Goal: Information Seeking & Learning: Learn about a topic

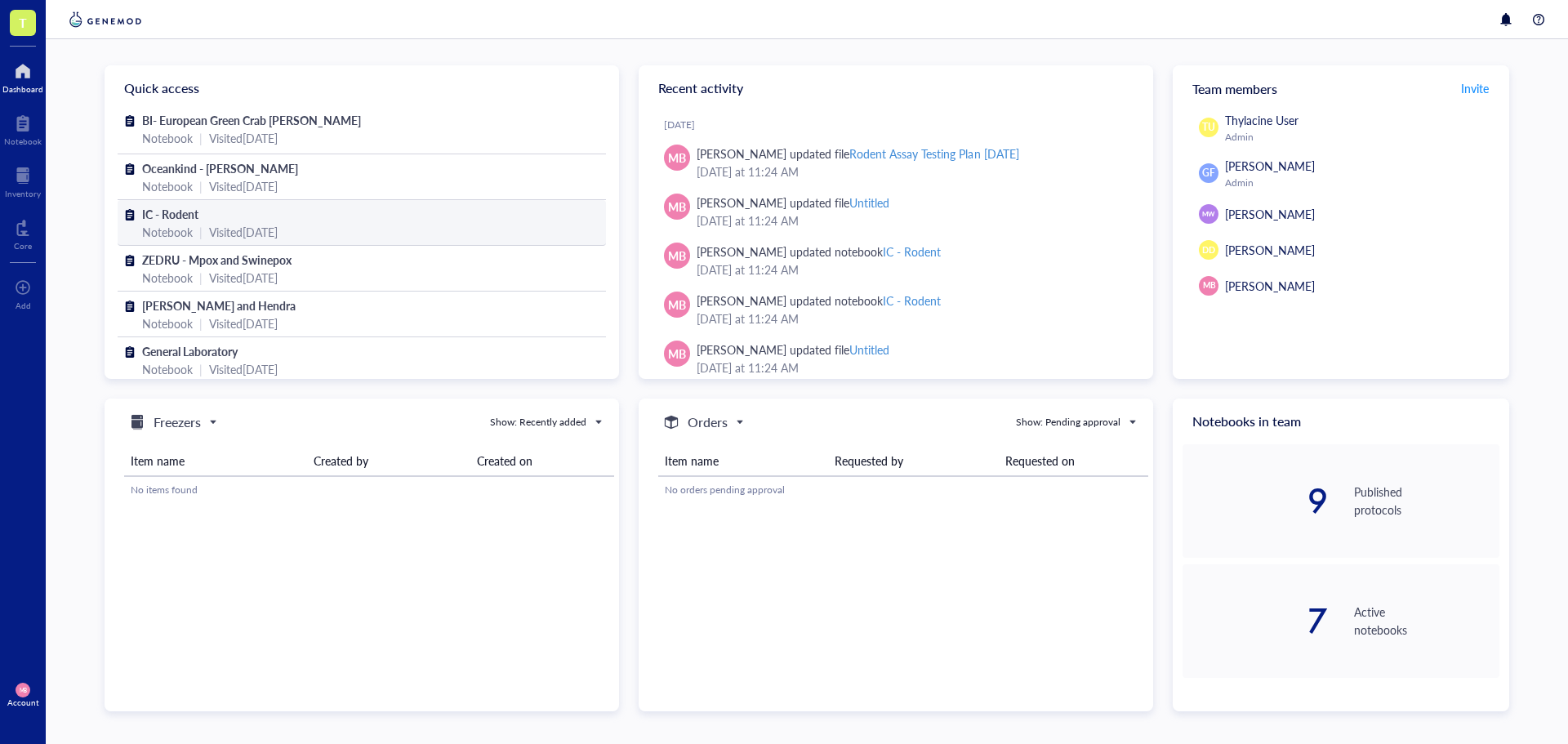
click at [187, 221] on span "IC - Rodent" at bounding box center [170, 213] width 56 height 17
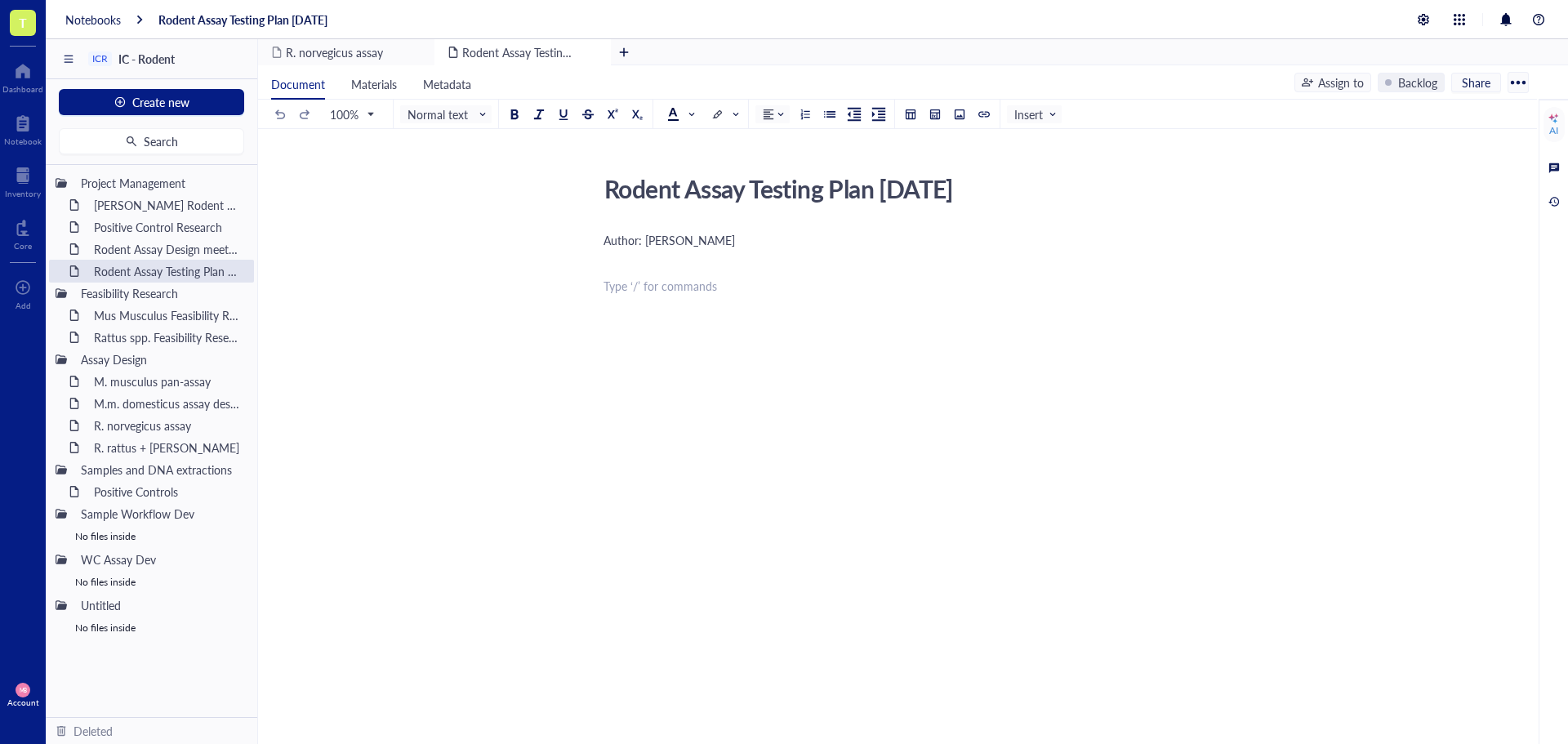
click at [665, 313] on div "Author: [PERSON_NAME] ﻿ ﻿ Type ‘/’ for commands" at bounding box center [895, 409] width 581 height 363
click at [136, 408] on div "M.m. domesticus assay design" at bounding box center [158, 403] width 143 height 23
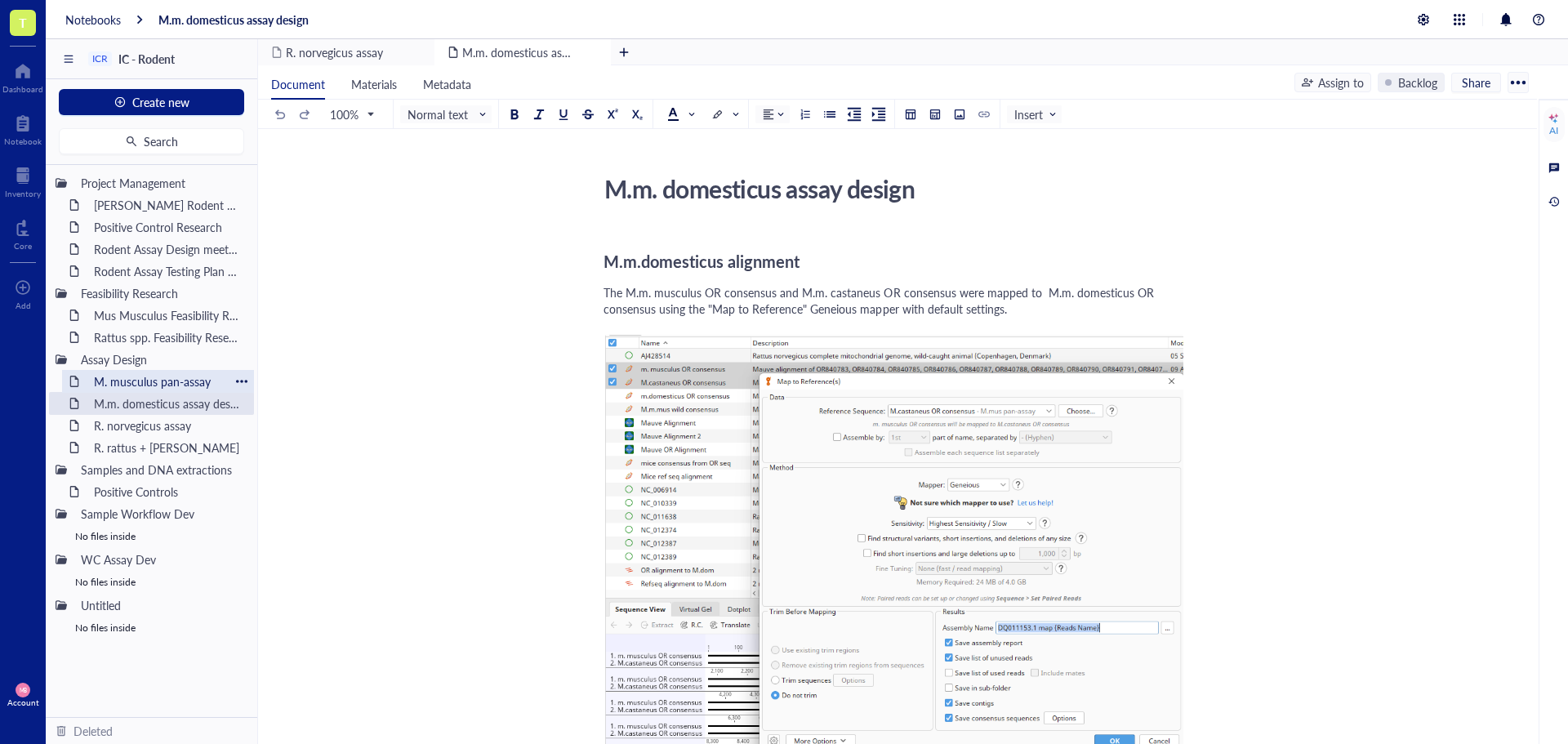
click at [141, 382] on div "M. musculus pan-assay" at bounding box center [158, 380] width 143 height 23
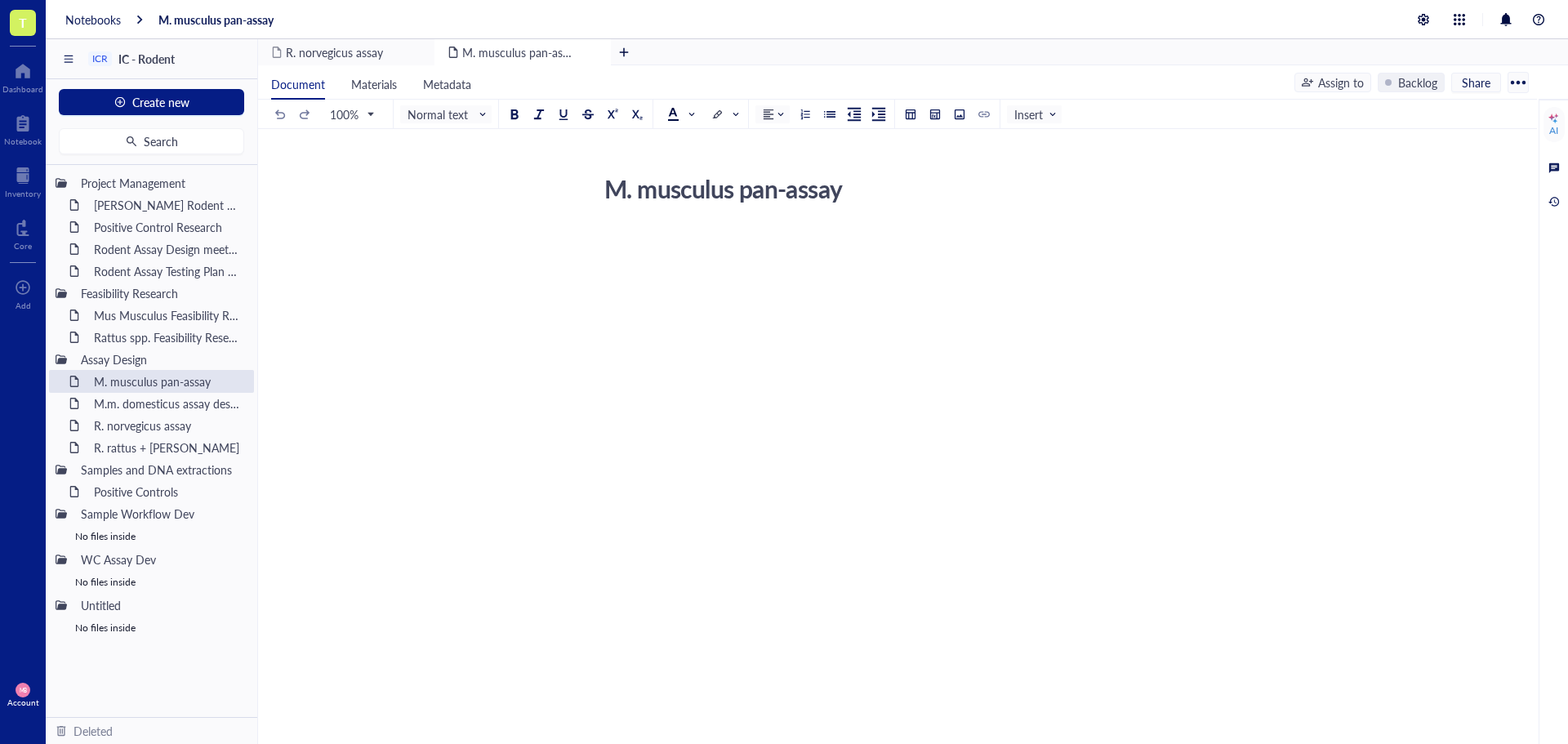
click at [439, 377] on div "M. musculus pan-assay M. musculus pan-assay" at bounding box center [894, 354] width 1272 height 372
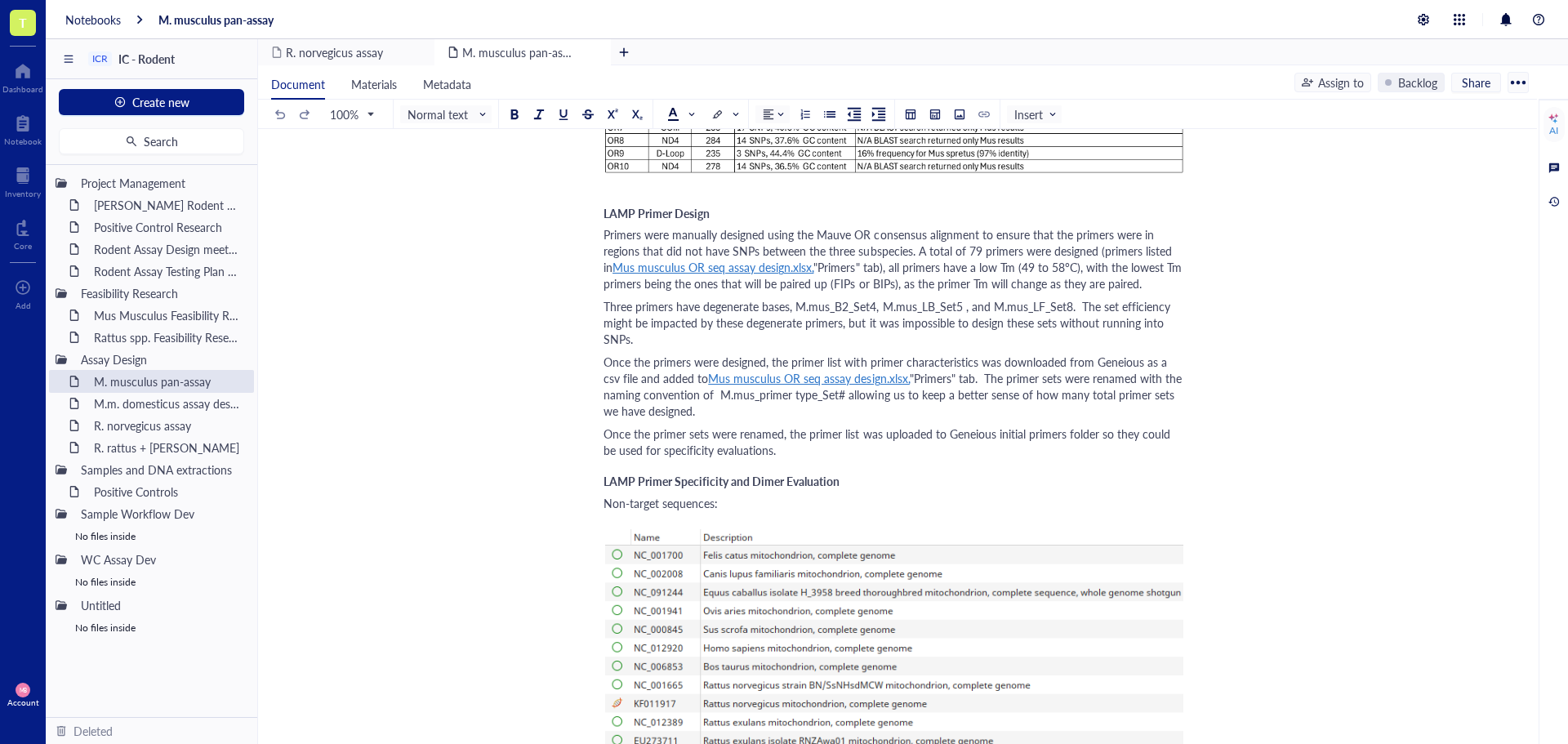
scroll to position [1551, 0]
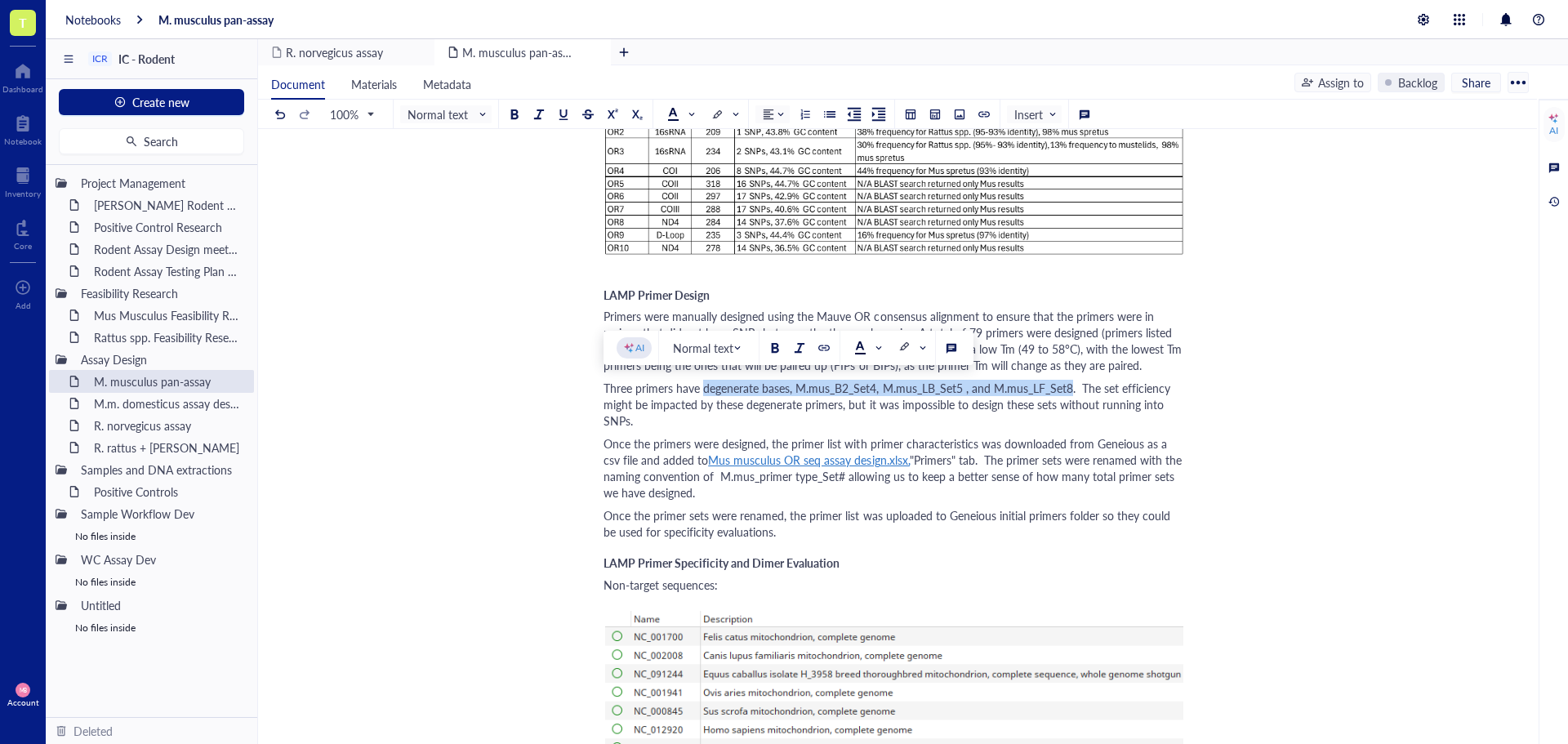
drag, startPoint x: 704, startPoint y: 387, endPoint x: 1074, endPoint y: 387, distance: 370.0
click at [1074, 387] on span "Three primers have degenerate bases, M.mus_B2_Set4, M.mus_LB_Set5 , and M.mus_L…" at bounding box center [889, 404] width 570 height 49
click at [769, 351] on div at bounding box center [775, 348] width 12 height 12
click at [990, 425] on div "Three primers have degenerate bases, M.mus_B2_Set4, M.mus_LB_Set5 , and M.mus_L…" at bounding box center [895, 404] width 581 height 49
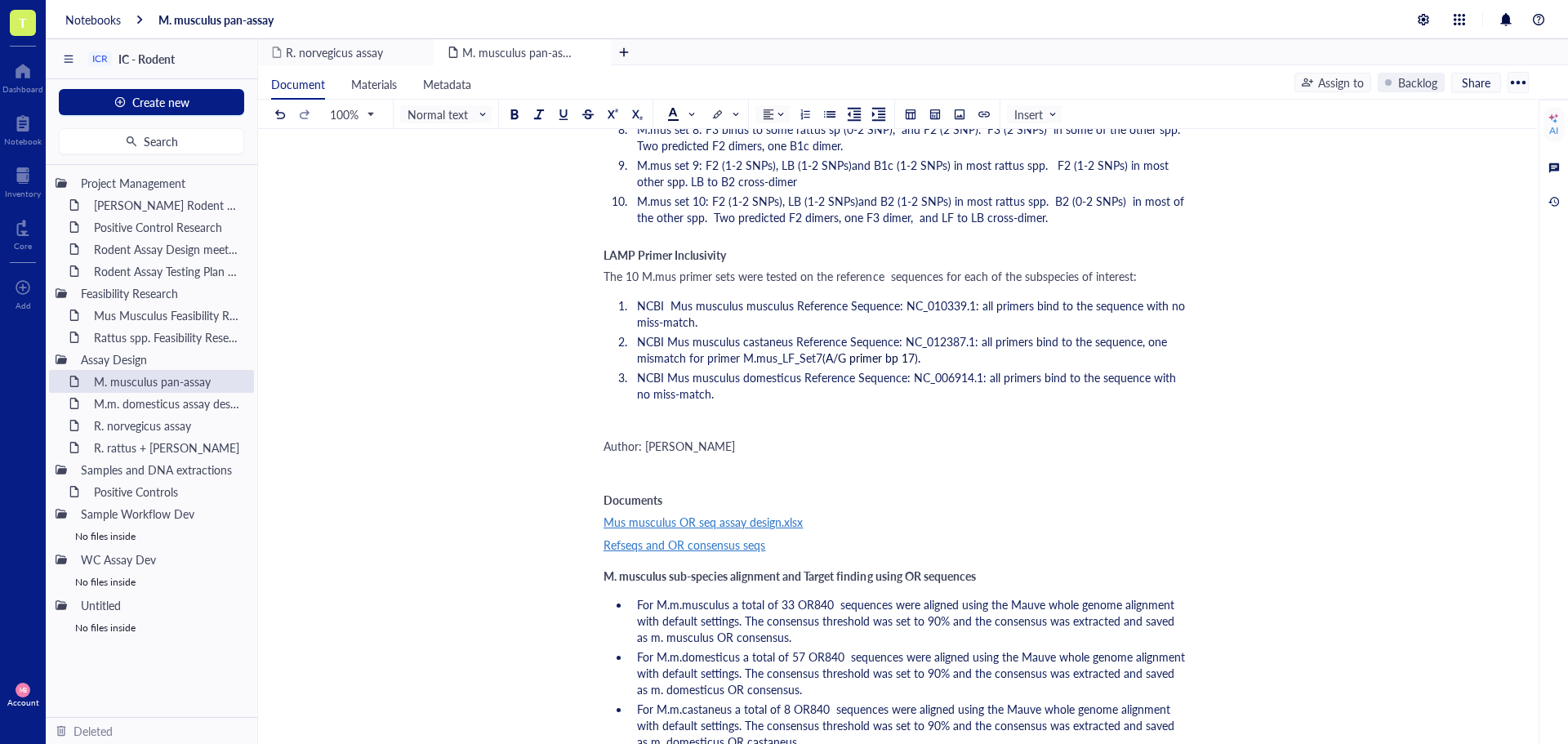
scroll to position [2857, 0]
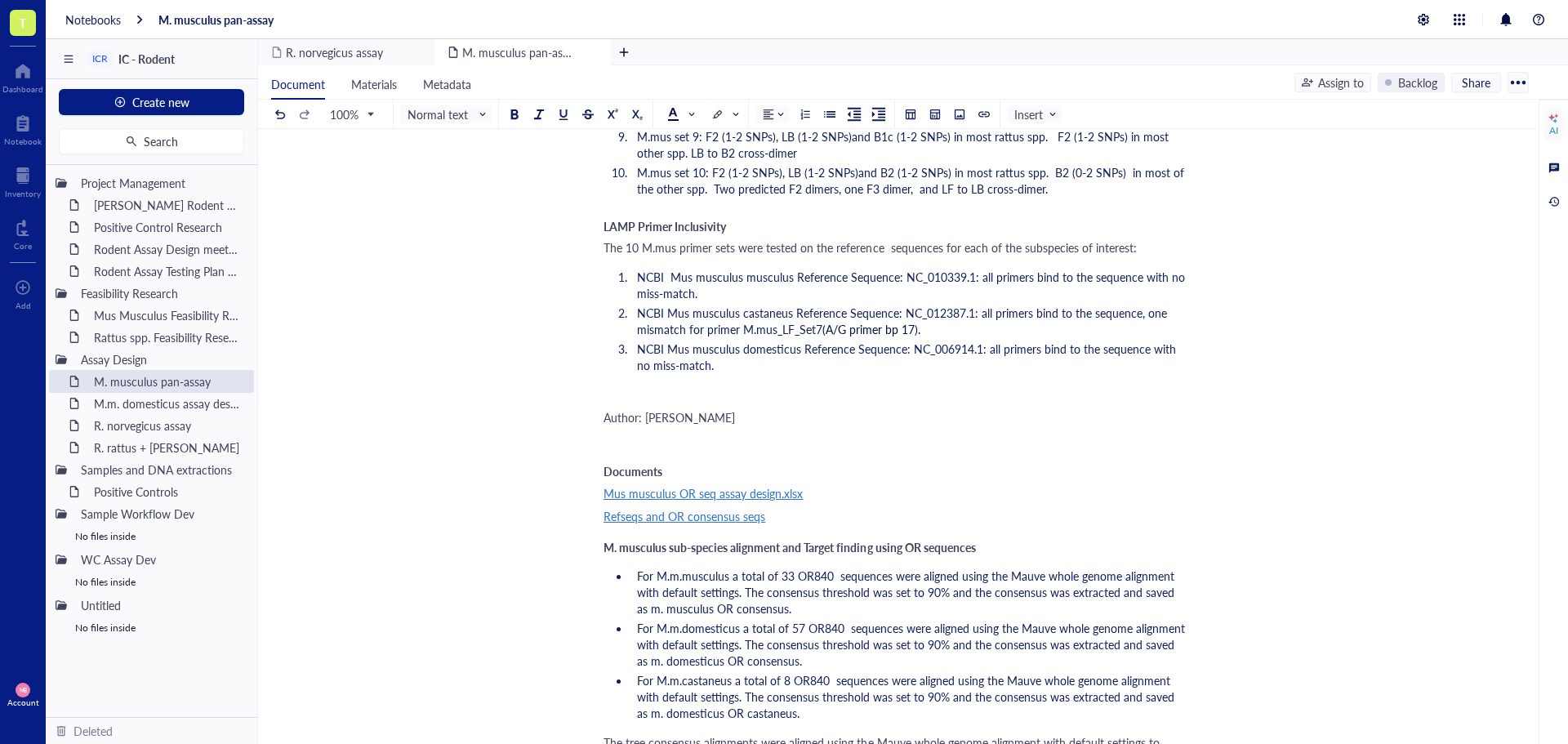
click at [616, 396] on div "﻿" at bounding box center [895, 394] width 581 height 17
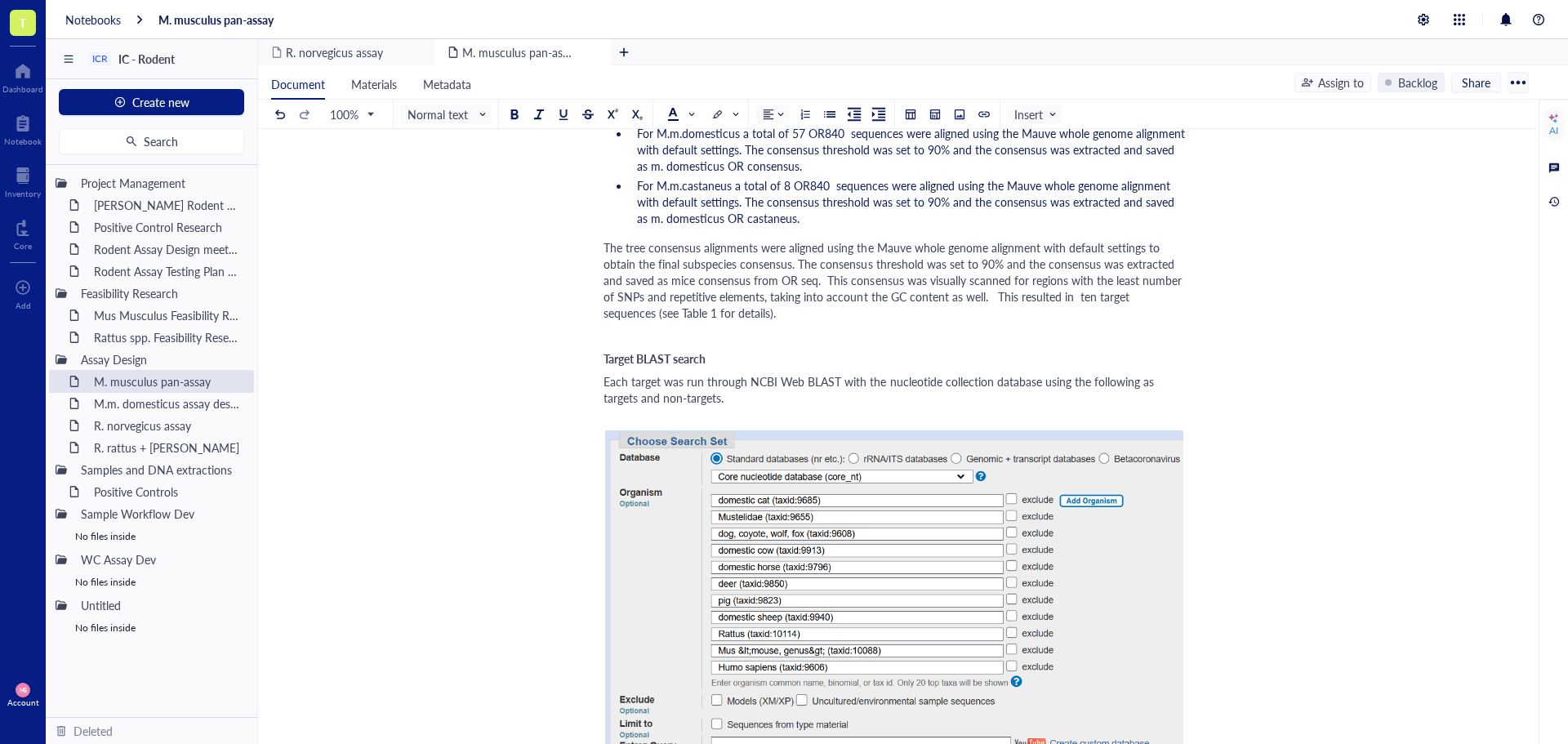
scroll to position [326, 0]
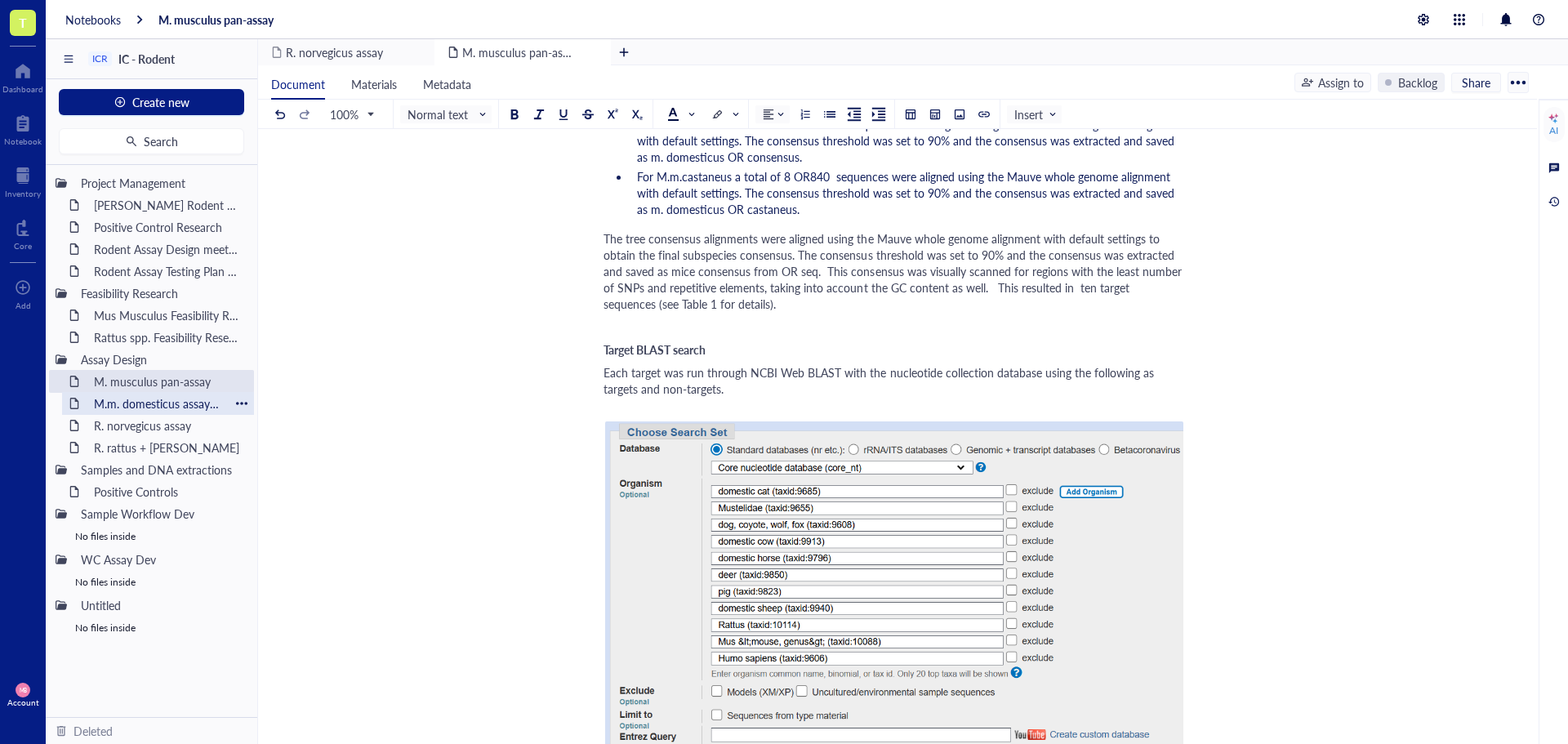
click at [122, 404] on div "M.m. domesticus assay design" at bounding box center [158, 403] width 143 height 23
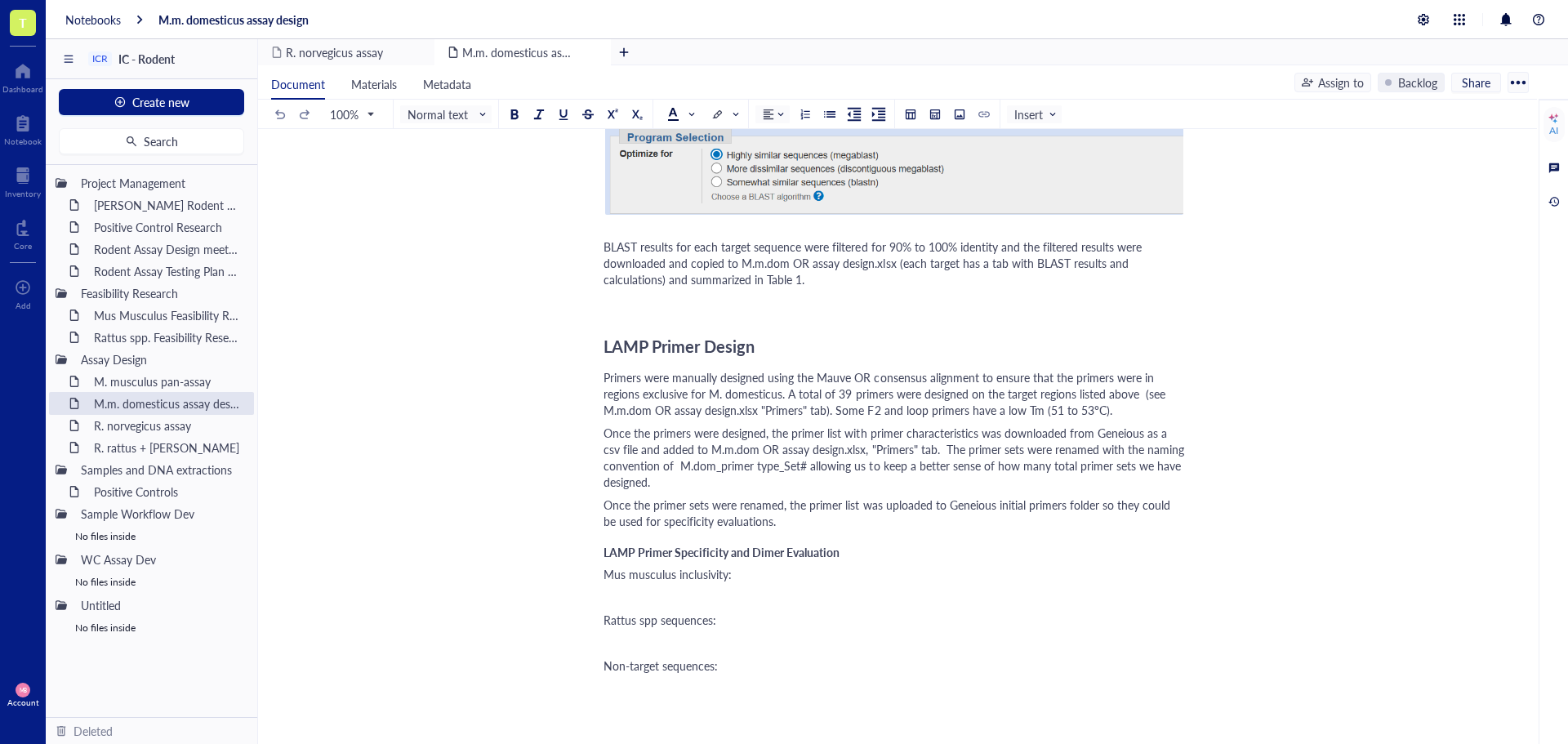
scroll to position [1551, 0]
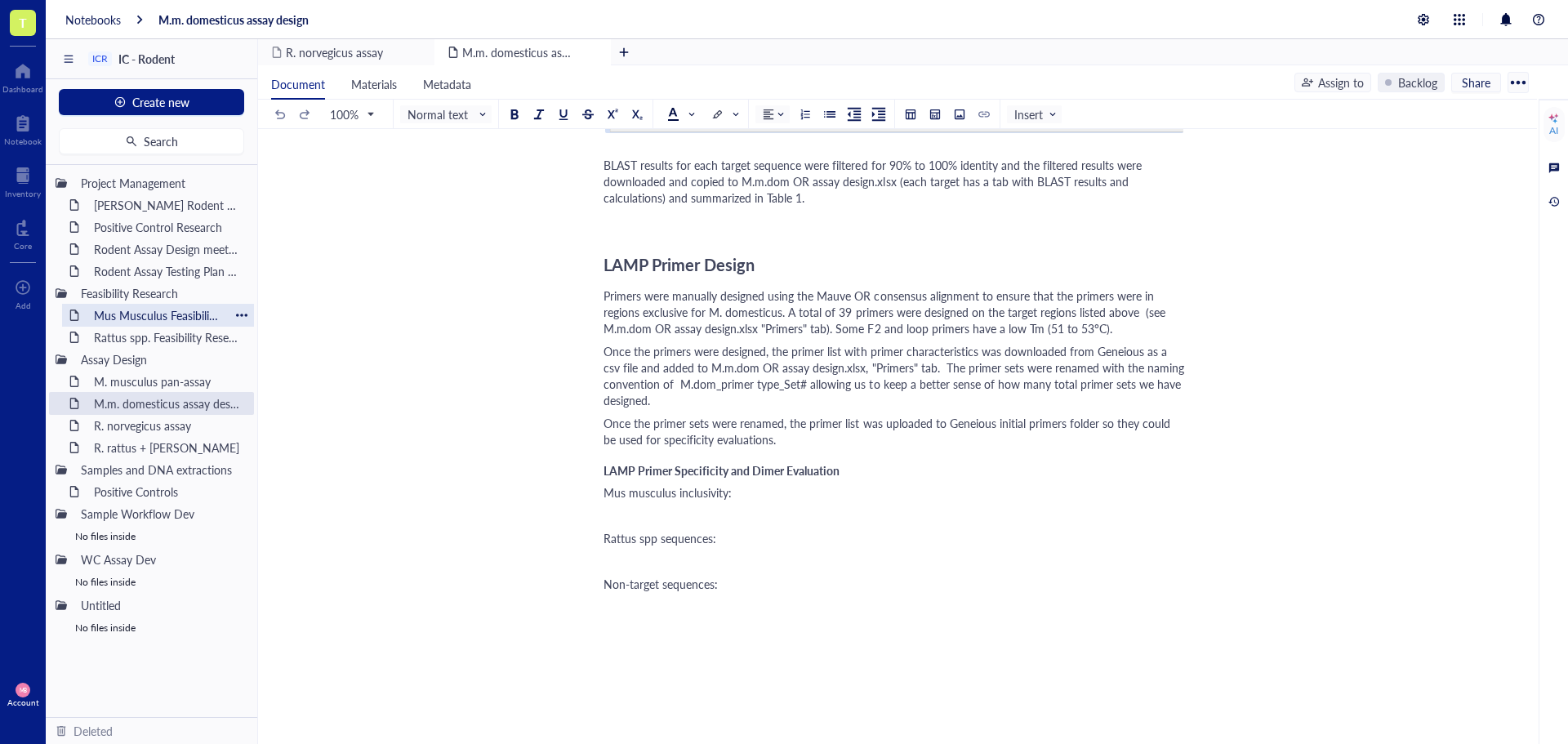
click at [129, 320] on div "Mus Musculus Feasibility Research" at bounding box center [158, 314] width 143 height 23
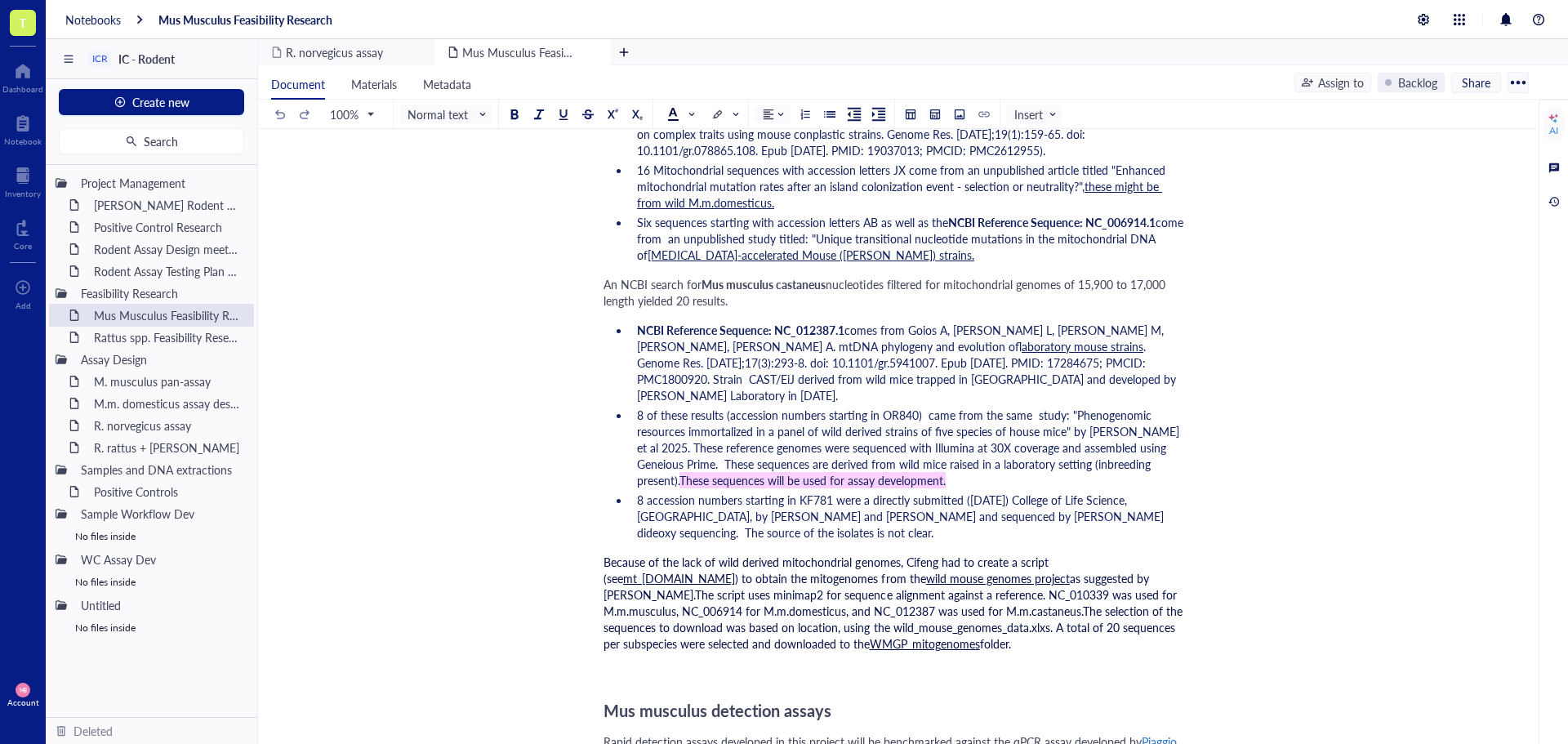
scroll to position [2367, 0]
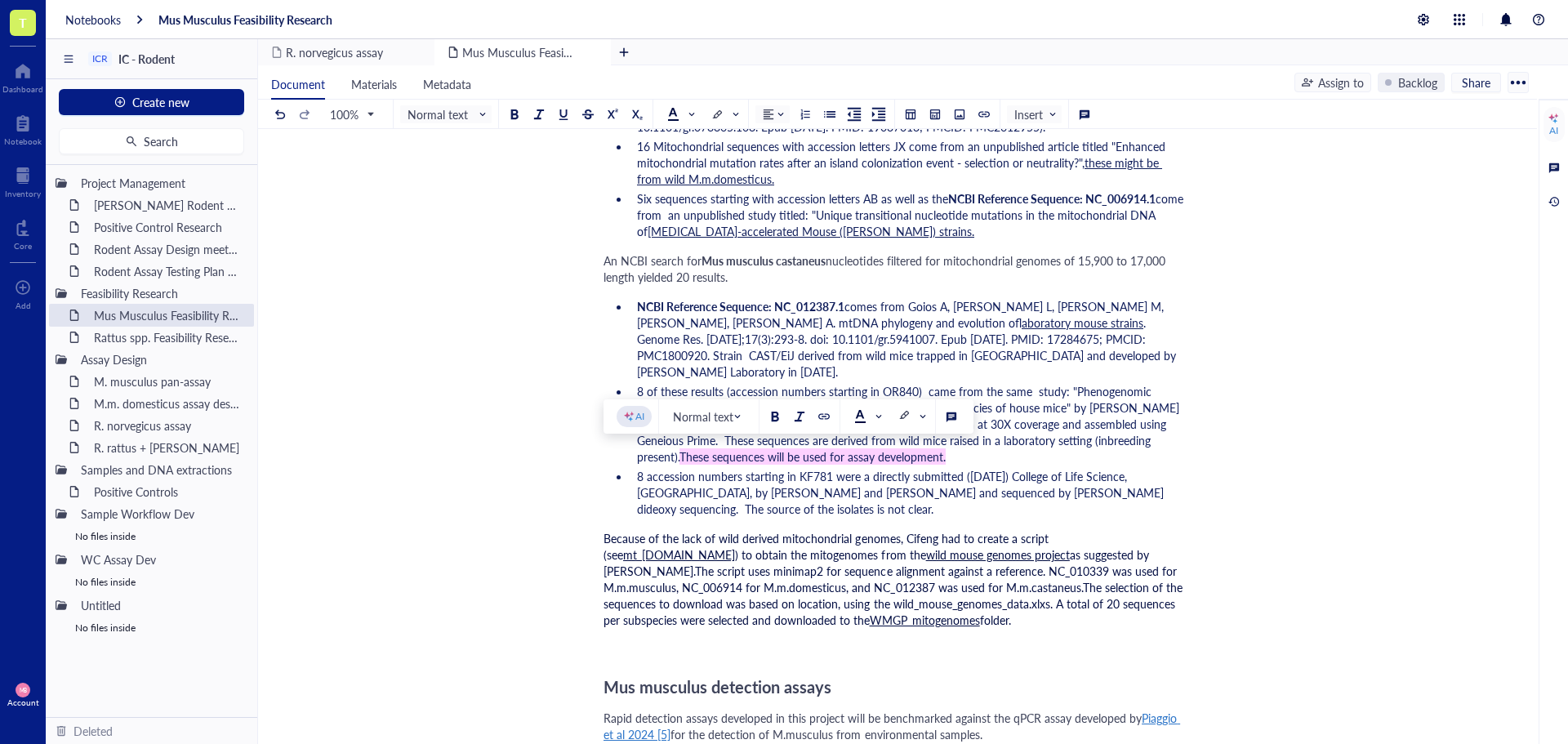
drag, startPoint x: 604, startPoint y: 455, endPoint x: 876, endPoint y: 545, distance: 286.5
click at [876, 545] on div "Because of the lack of wild derived mitochondrial genomes, Cifeng had to create…" at bounding box center [895, 578] width 581 height 98
copy div "Because of the lack of wild derived mitochondrial genomes, Cifeng had to create…"
click at [146, 382] on div "M. musculus pan-assay" at bounding box center [158, 380] width 143 height 23
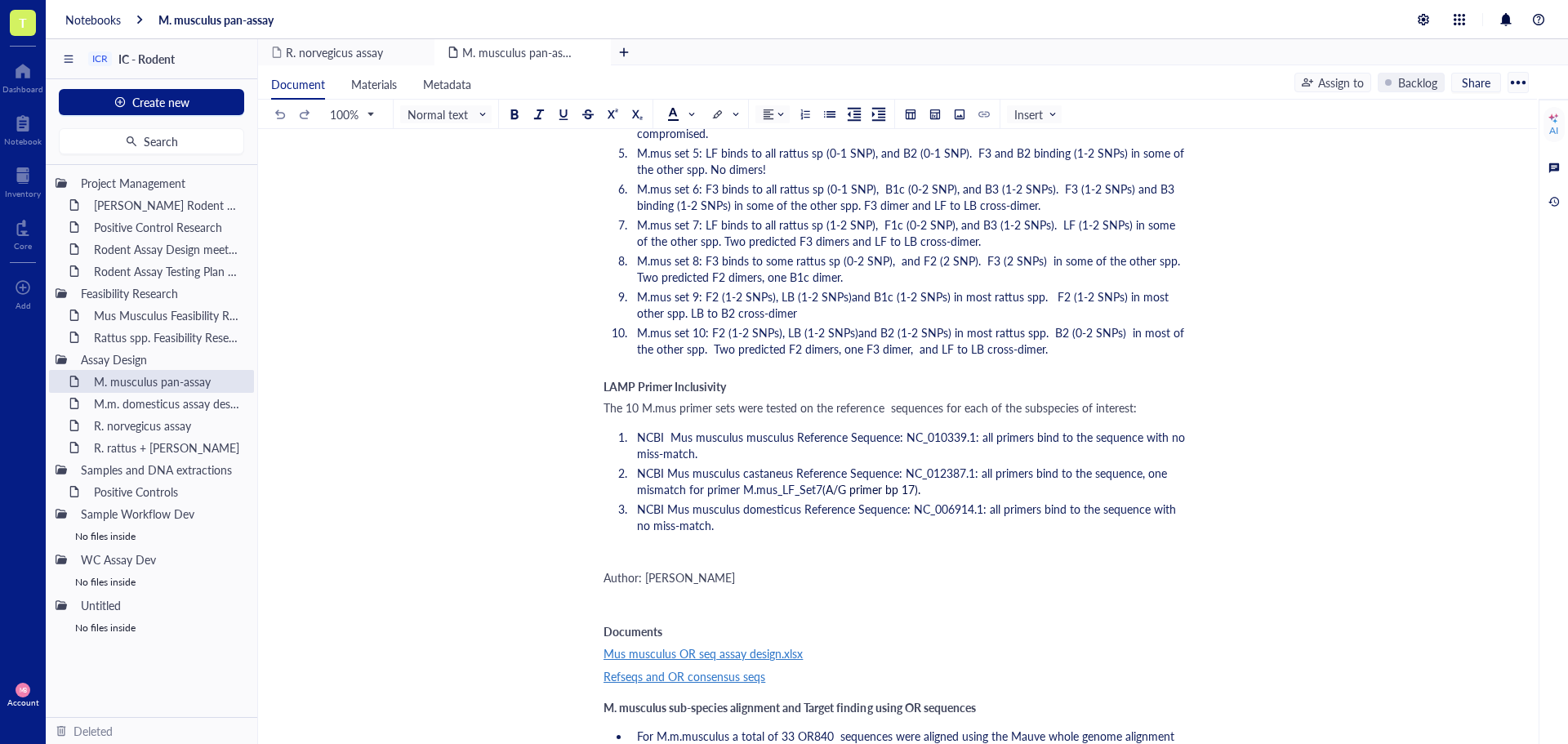
scroll to position [2857, 0]
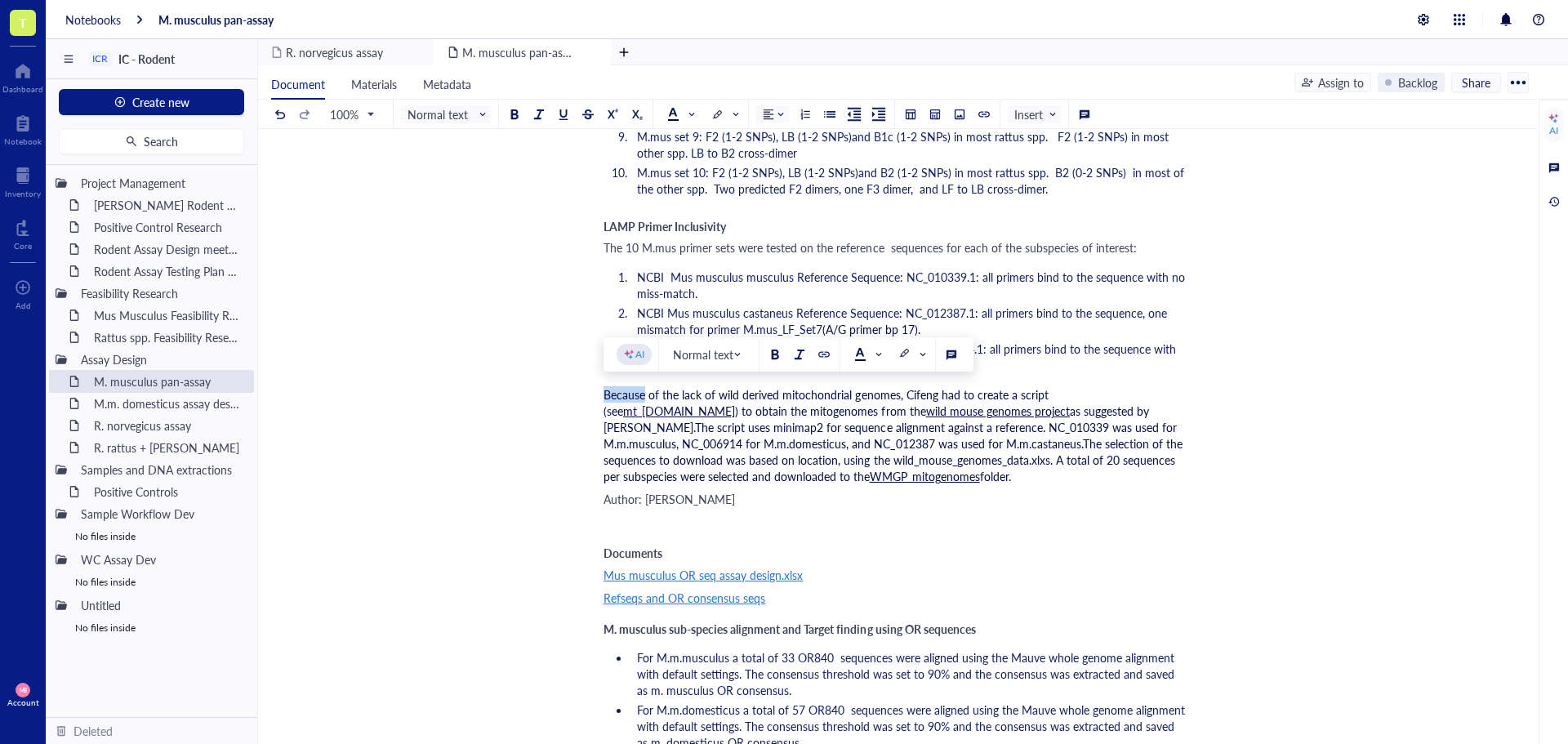
drag, startPoint x: 605, startPoint y: 394, endPoint x: 647, endPoint y: 392, distance: 42.0
click at [647, 392] on span "Because of the lack of wild derived mitochondrial genomes, Cifeng had to create…" at bounding box center [828, 402] width 449 height 33
click at [607, 396] on span "Because of the lack of wild derived mitochondrial genomes, Cifeng had to create…" at bounding box center [828, 402] width 449 height 33
click at [604, 392] on span "Because of the lack of wild derived mitochondrial genomes, Cifeng had to create…" at bounding box center [828, 402] width 449 height 33
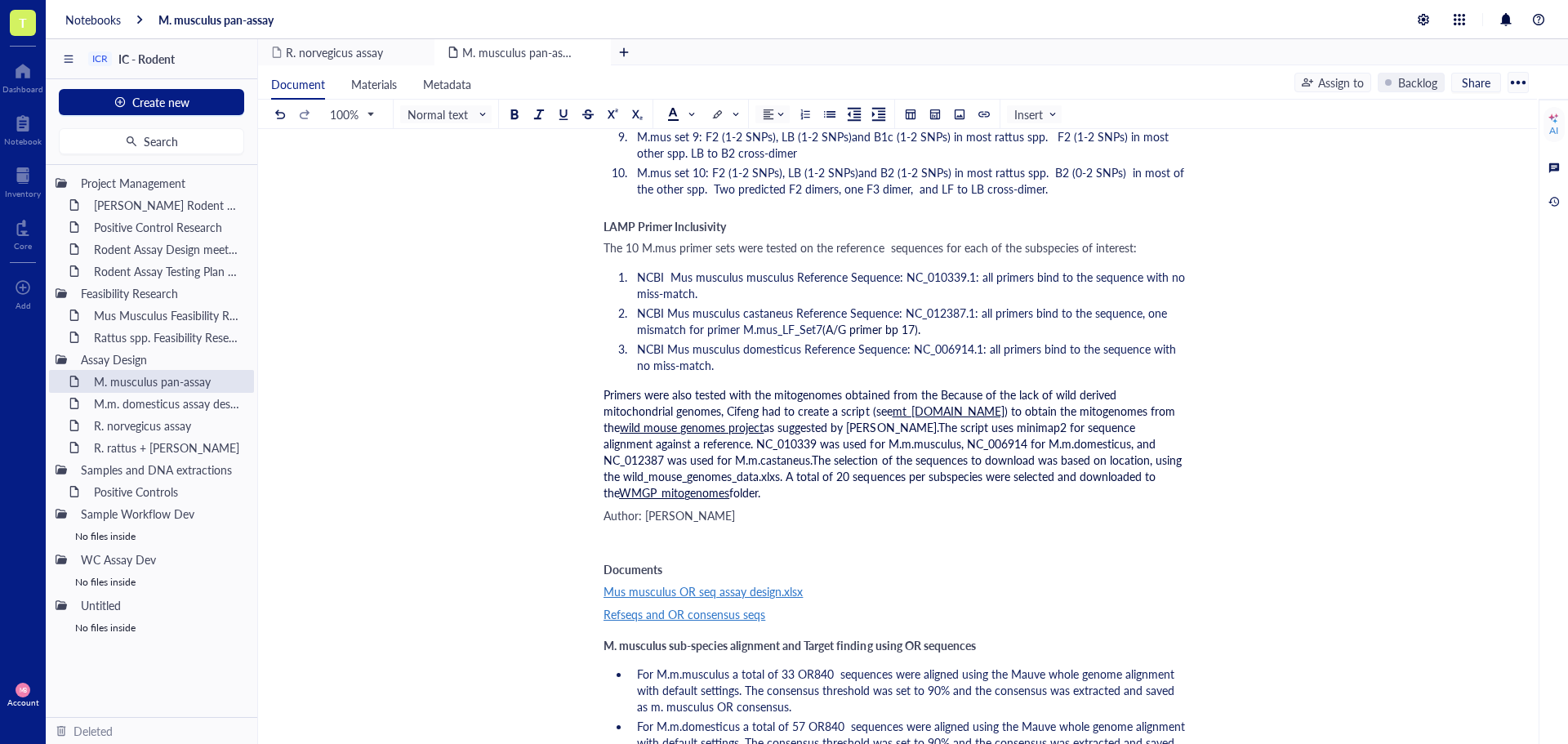
click at [937, 392] on span "Primers were also tested with the mitogenomes obtained from the Because of the …" at bounding box center [862, 402] width 516 height 33
click at [938, 398] on span "Primers were also tested with the mitogenomes obtained from the Because of the …" at bounding box center [862, 402] width 516 height 33
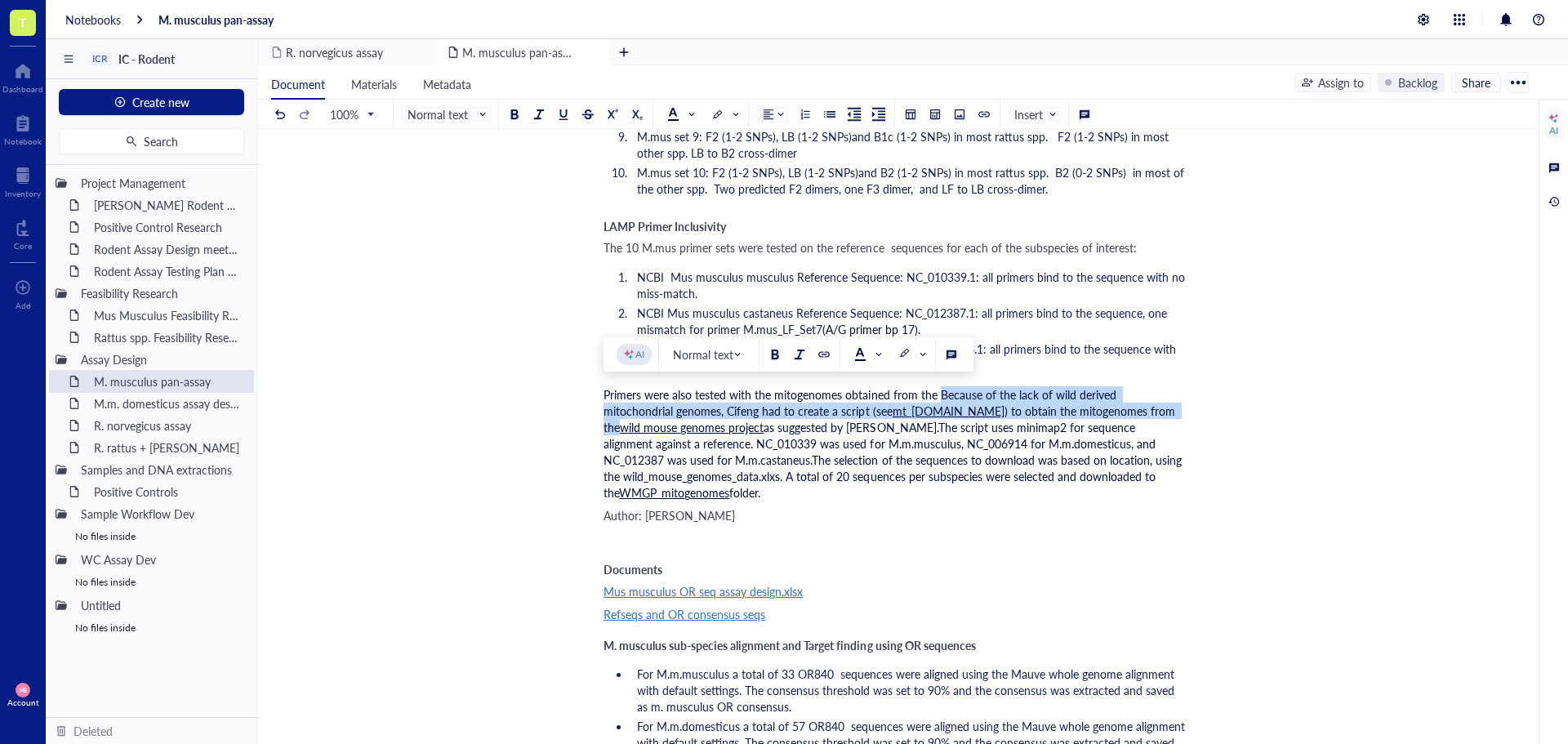
drag, startPoint x: 937, startPoint y: 395, endPoint x: 1089, endPoint y: 411, distance: 152.8
click at [1089, 411] on div "Primers were also tested with the mitogenomes obtained from the Because of the …" at bounding box center [895, 444] width 581 height 115
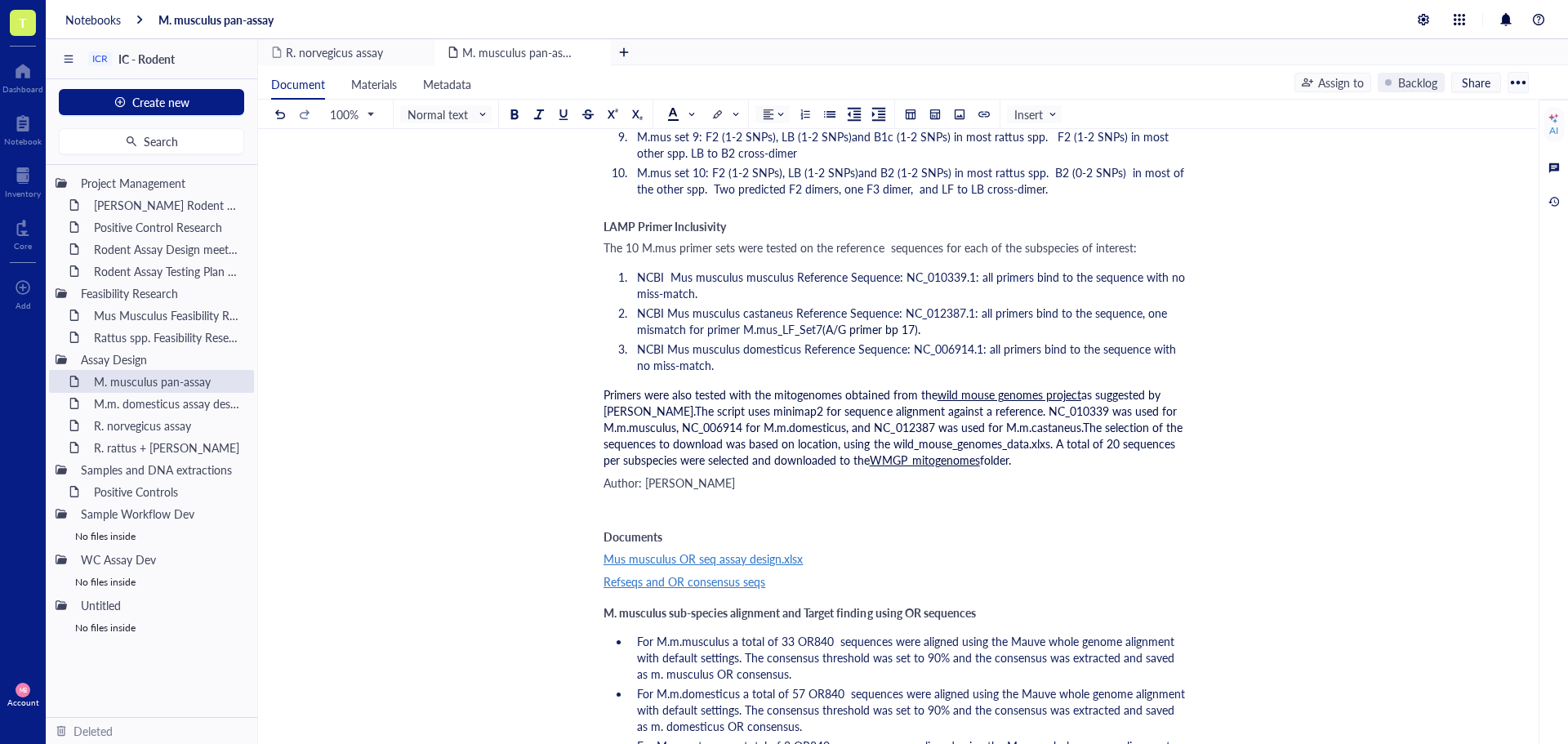
click at [1088, 396] on span "as suggested by [PERSON_NAME]." at bounding box center [884, 402] width 561 height 33
click at [181, 317] on div "Mus Musculus Feasibility Research" at bounding box center [158, 314] width 143 height 23
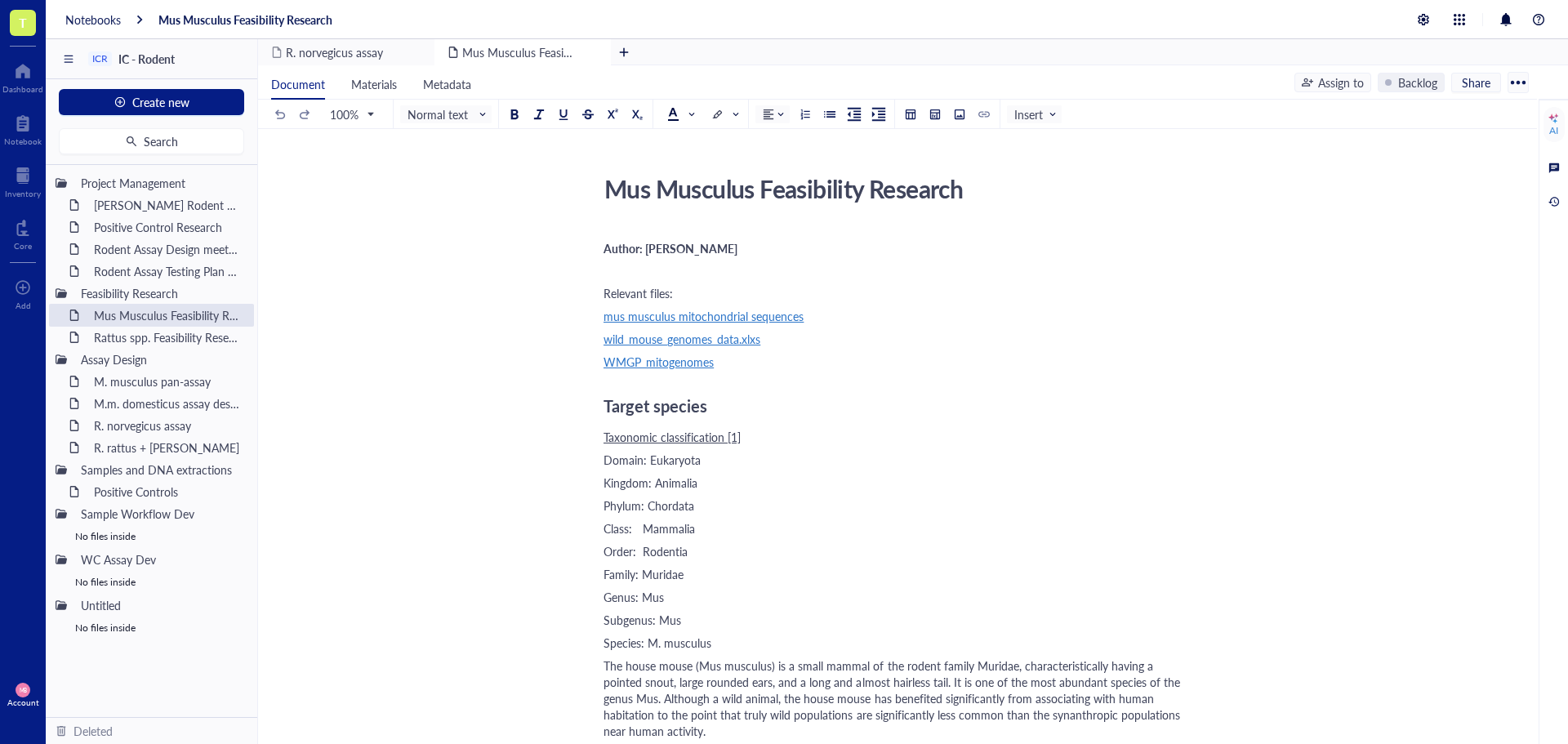
click at [764, 197] on div "Mus Musculus Feasibility Research" at bounding box center [888, 188] width 581 height 41
click at [764, 197] on textarea "Mus Musculus Feasibility Research" at bounding box center [888, 189] width 580 height 40
click at [156, 386] on div "M. musculus pan-assay" at bounding box center [158, 380] width 143 height 23
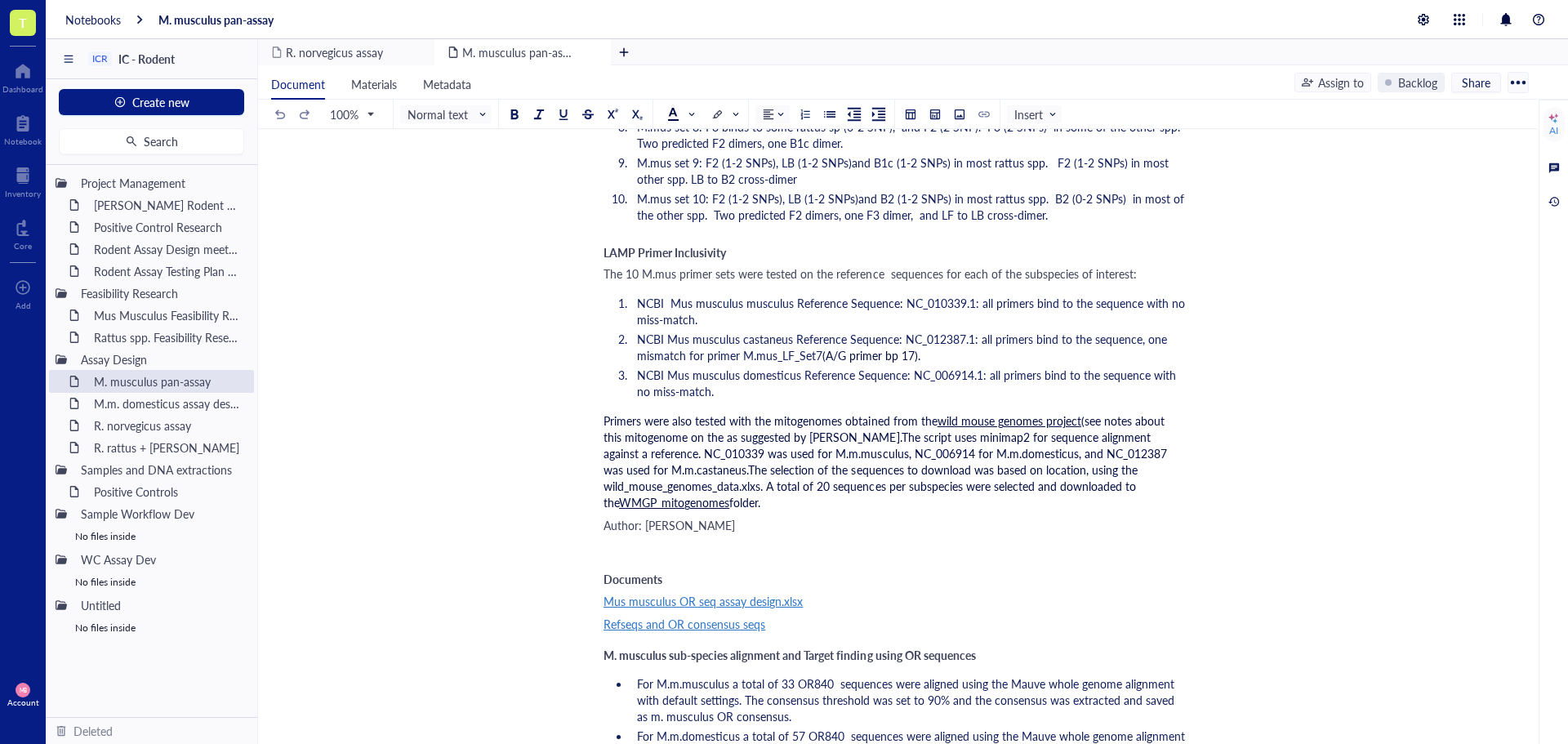
scroll to position [2857, 0]
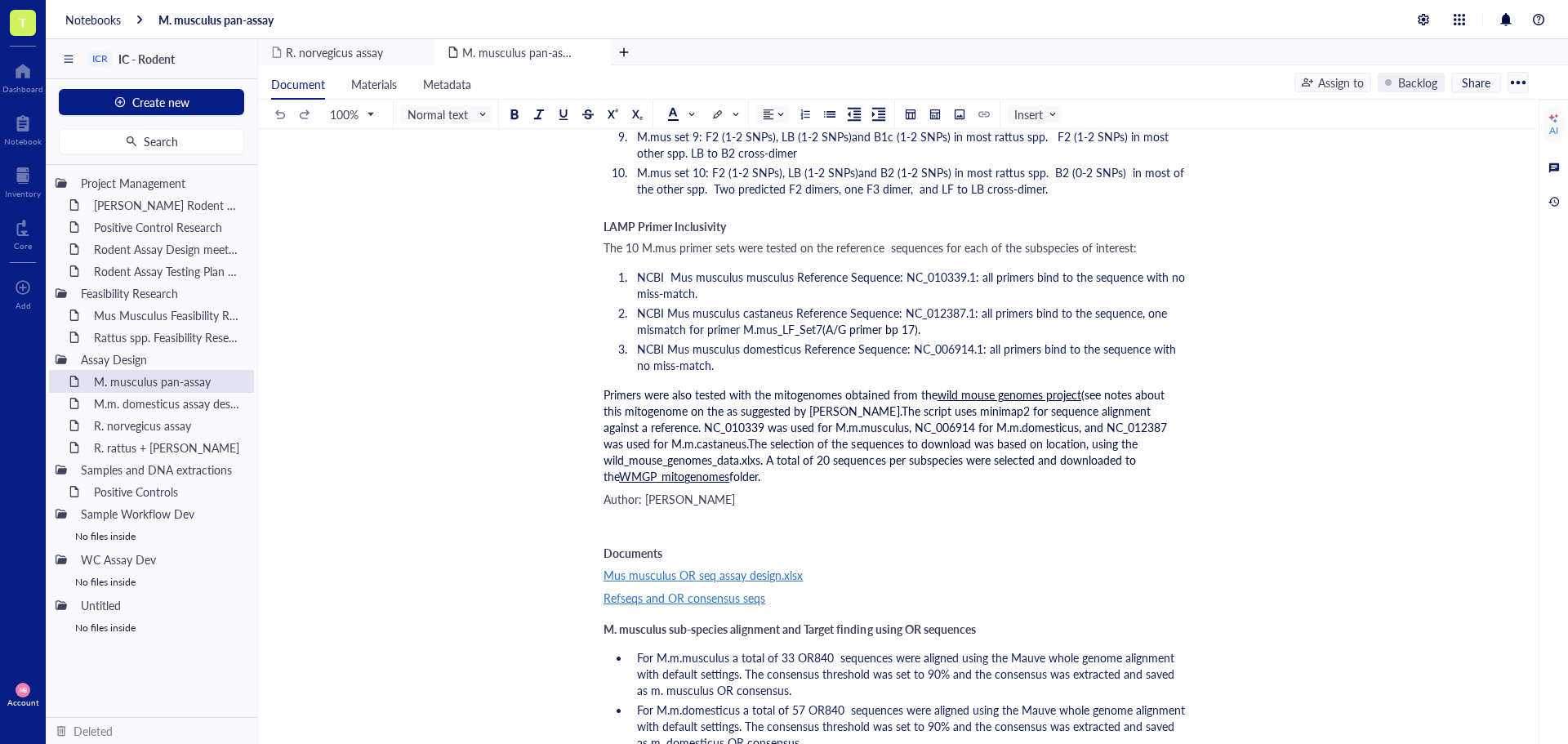
click at [622, 411] on span "(see notes about this mitogenome on the as suggested by [PERSON_NAME]." at bounding box center [886, 402] width 565 height 33
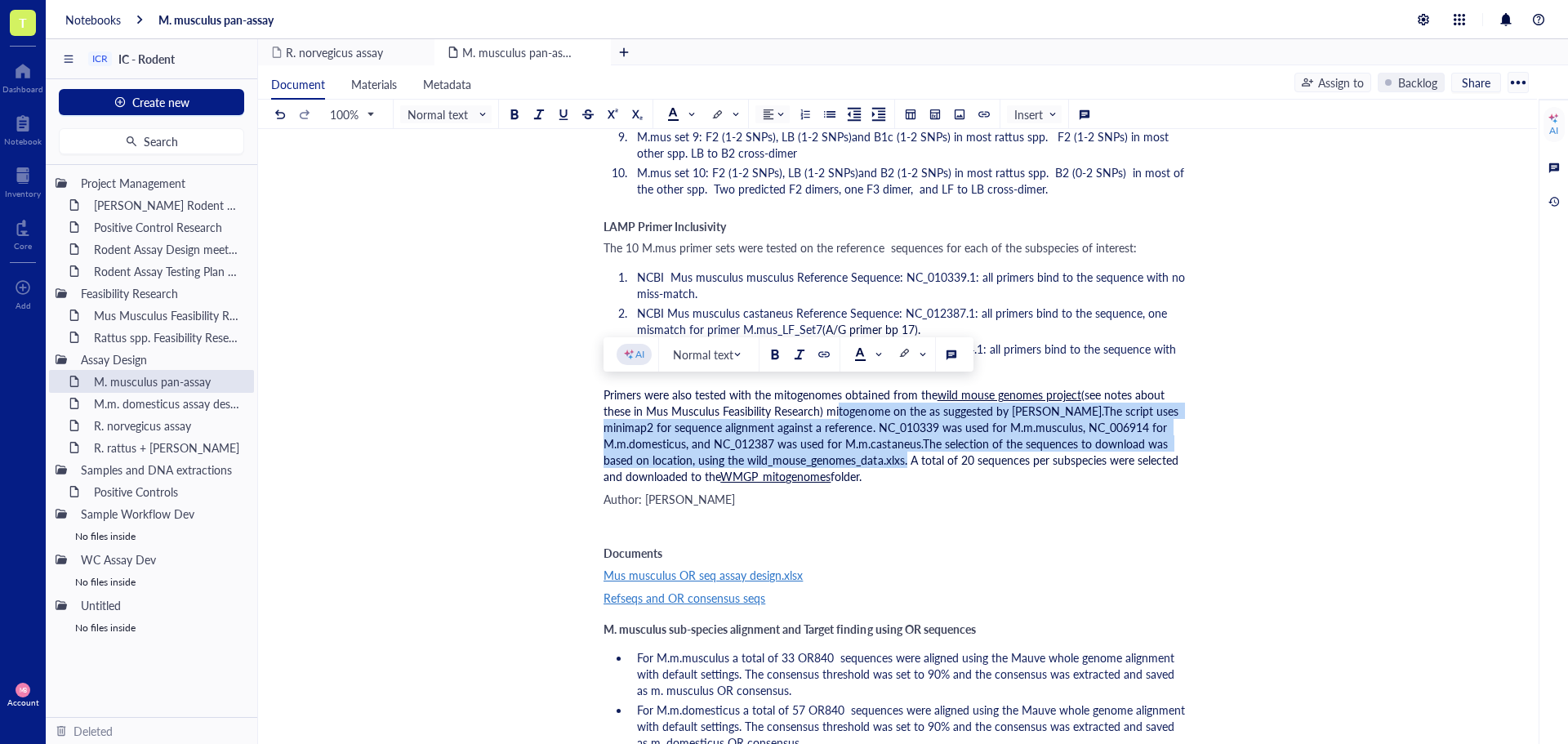
drag, startPoint x: 832, startPoint y: 413, endPoint x: 907, endPoint y: 462, distance: 89.6
click at [907, 462] on div "Primers were also tested with the mitogenomes obtained from the wild mouse geno…" at bounding box center [895, 435] width 581 height 98
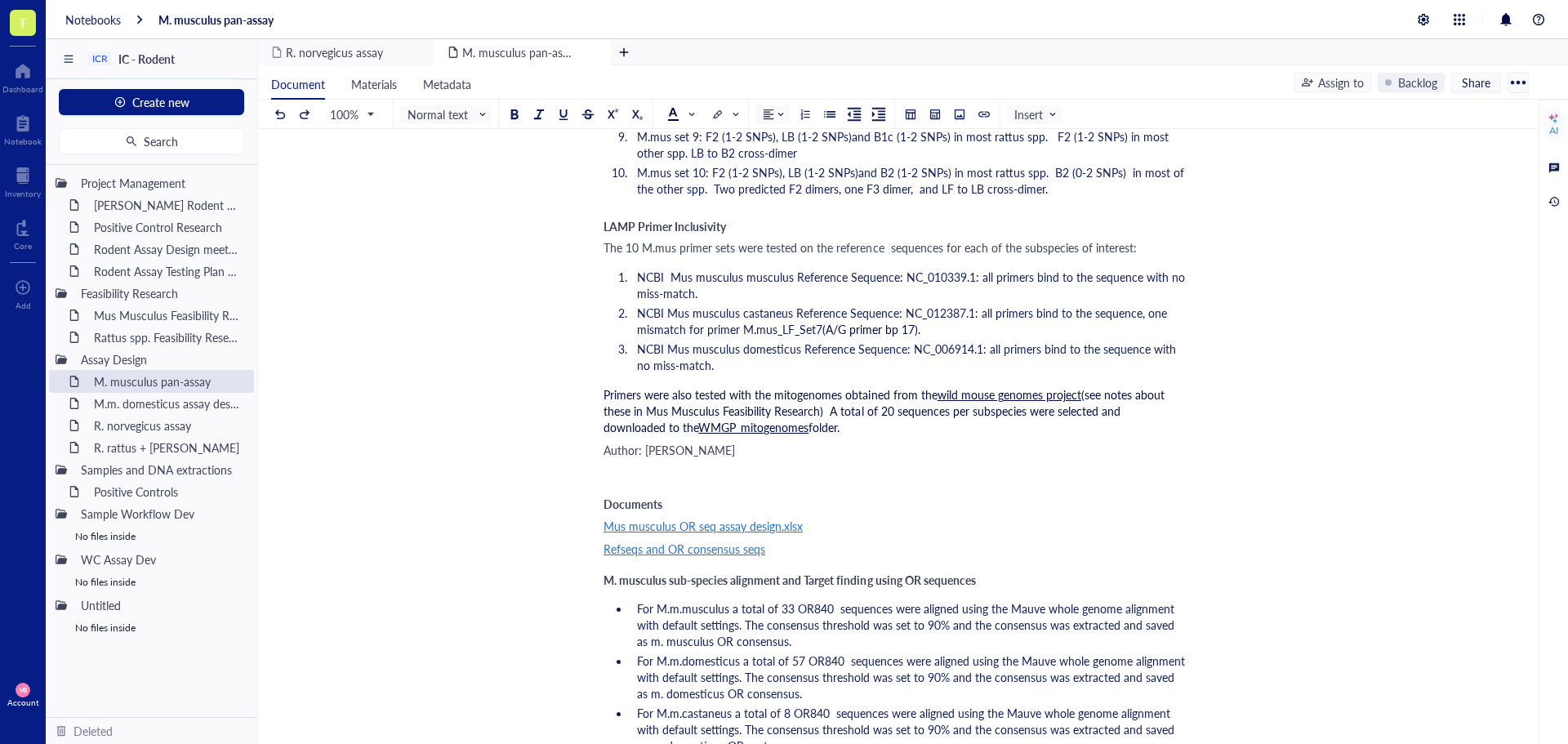
click at [848, 428] on div "Primers were also tested with the mitogenomes obtained from the wild mouse geno…" at bounding box center [895, 411] width 581 height 49
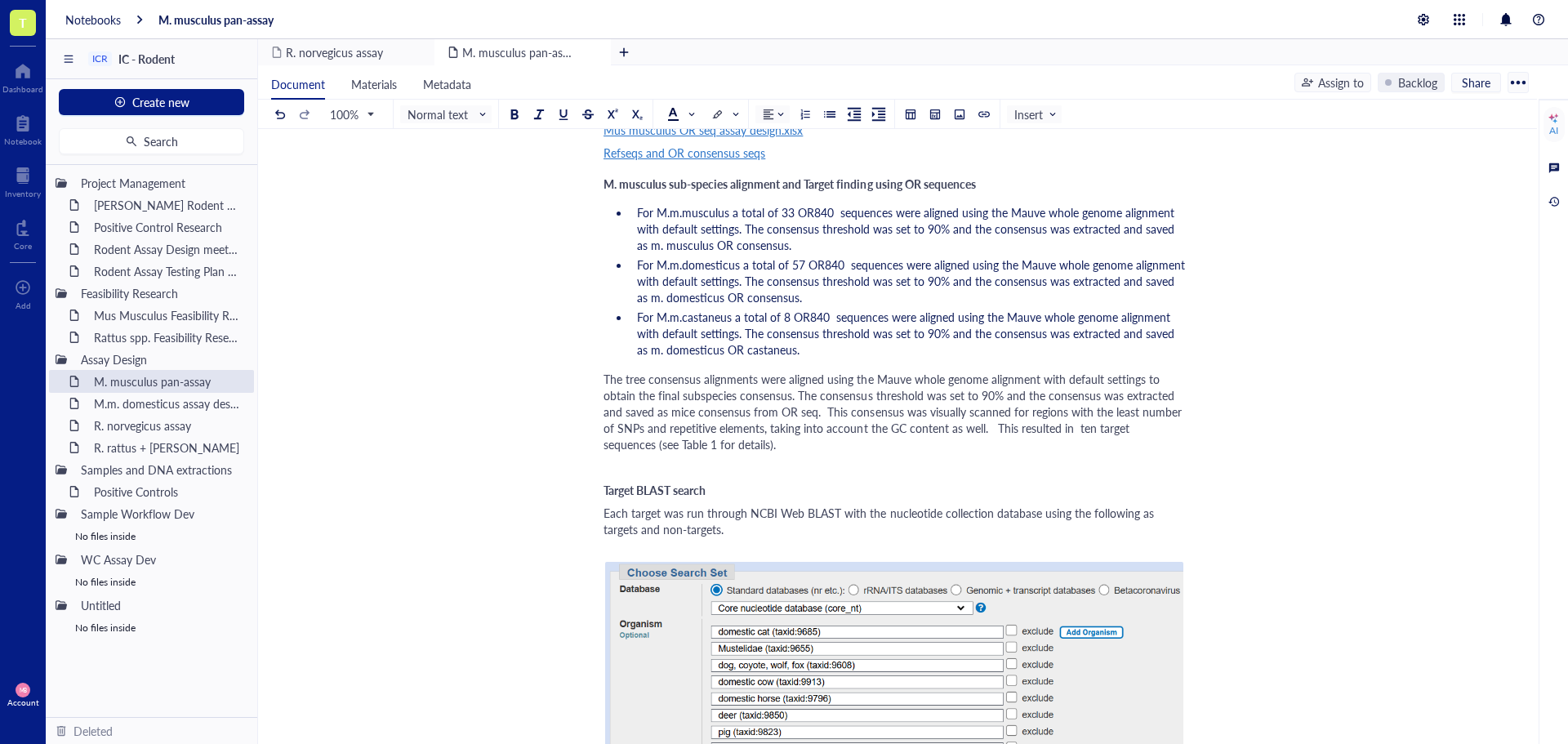
scroll to position [0, 0]
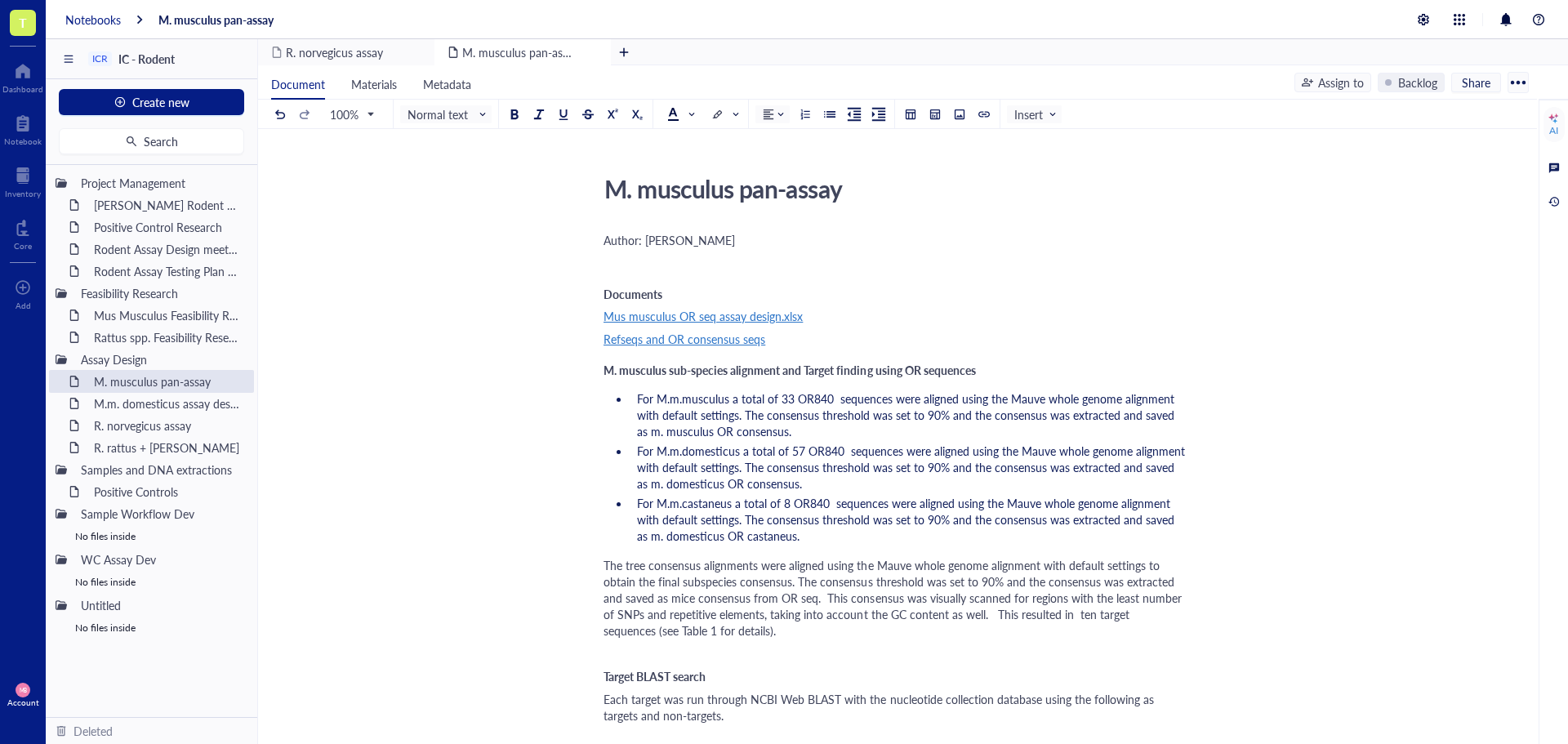
click at [85, 15] on div "Notebooks" at bounding box center [93, 19] width 55 height 15
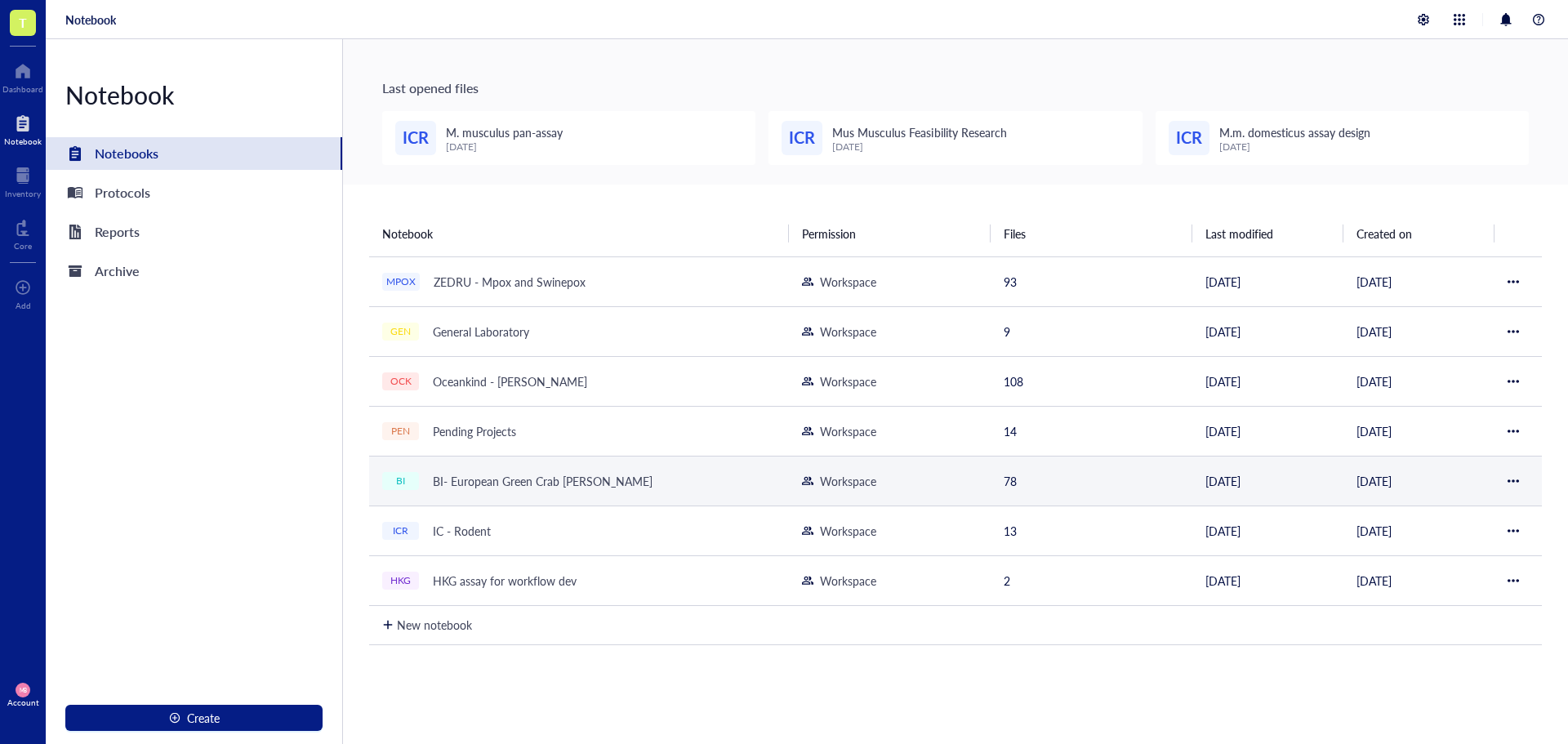
click at [459, 482] on div "BI- European Green Crab [PERSON_NAME]" at bounding box center [542, 480] width 234 height 23
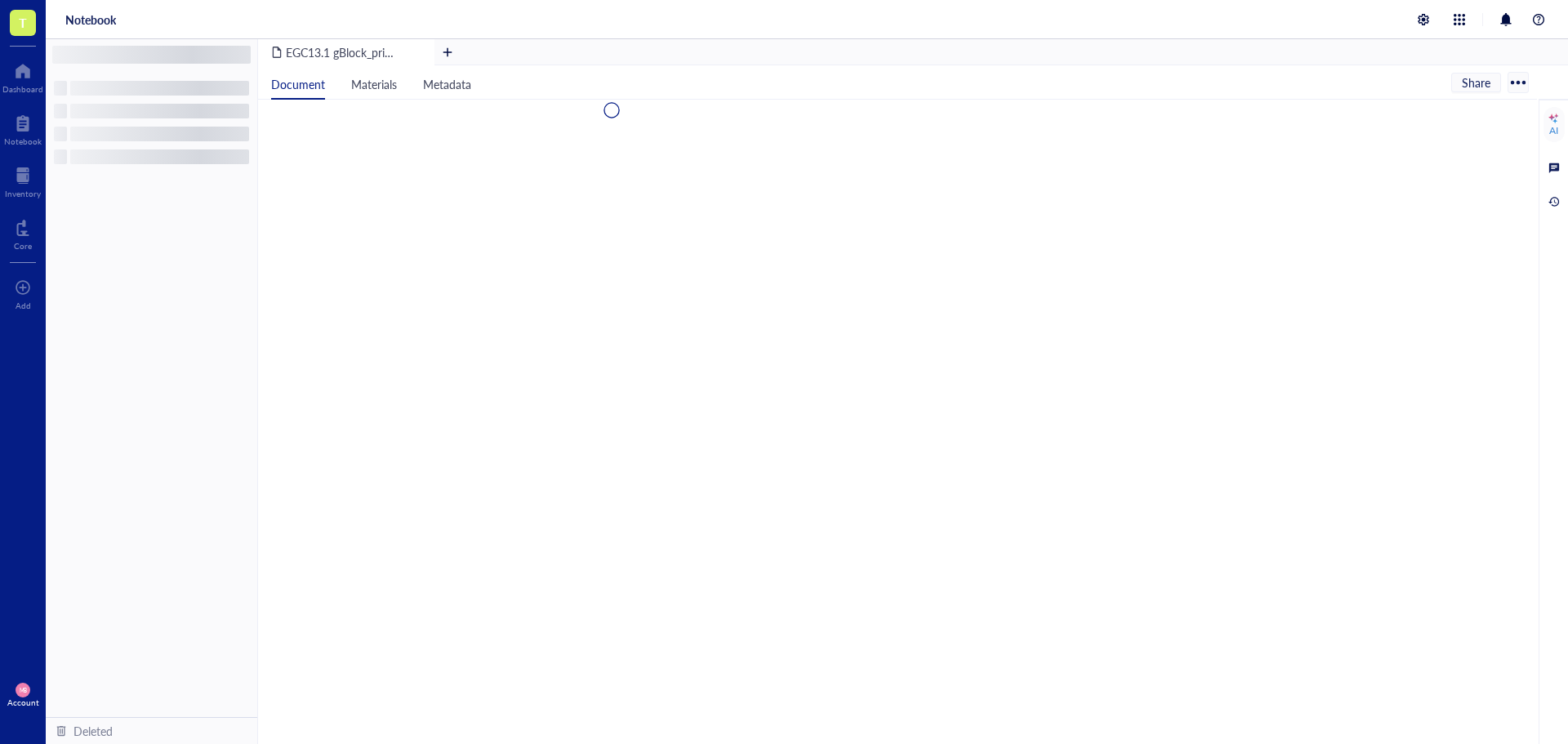
click at [459, 482] on div at bounding box center [898, 422] width 1279 height 644
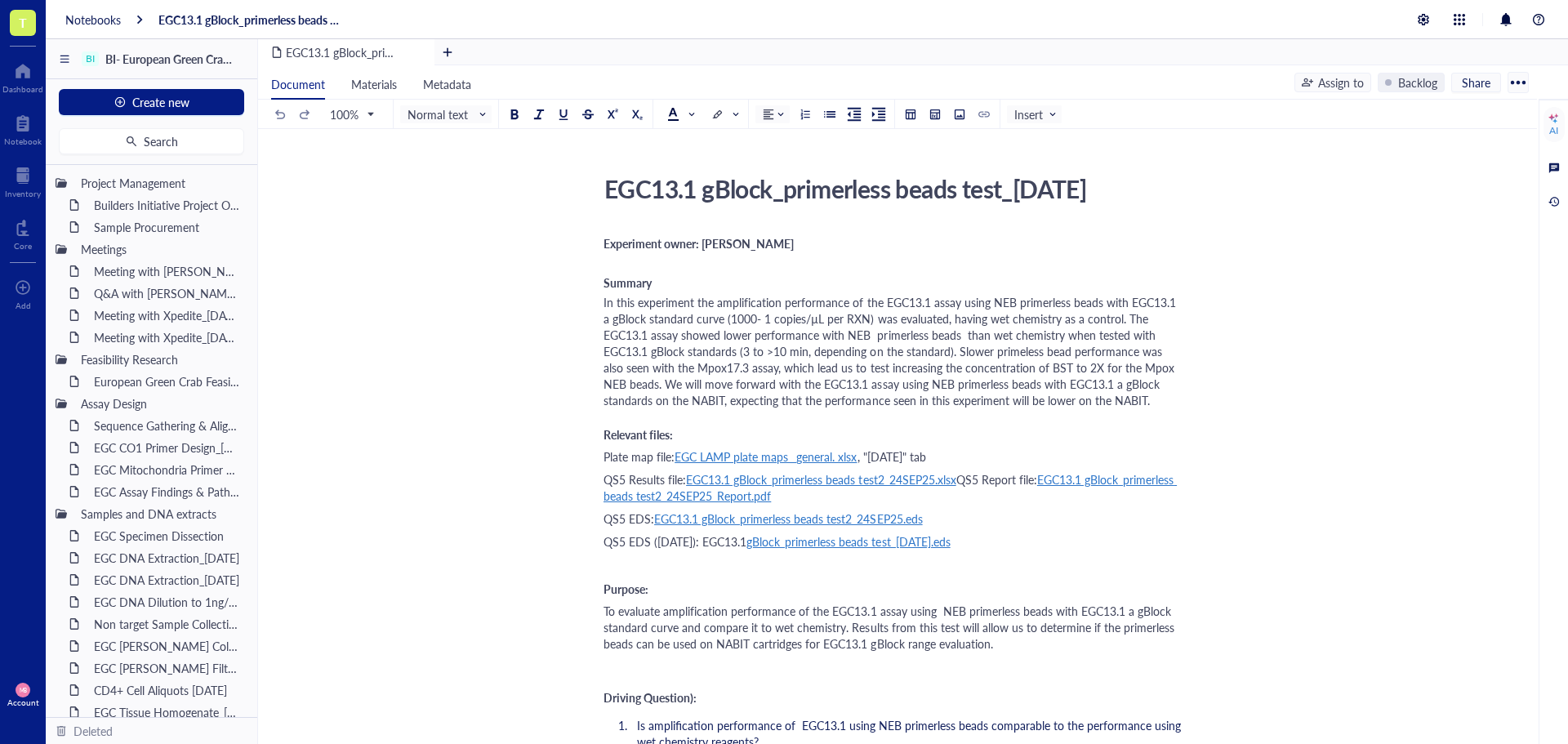
click at [736, 192] on div "EGC13.1 gBlock_primerless beads test_[DATE]" at bounding box center [888, 188] width 581 height 41
click at [736, 192] on textarea "EGC13.1 gBlock_primerless beads test_[DATE]" at bounding box center [888, 189] width 580 height 40
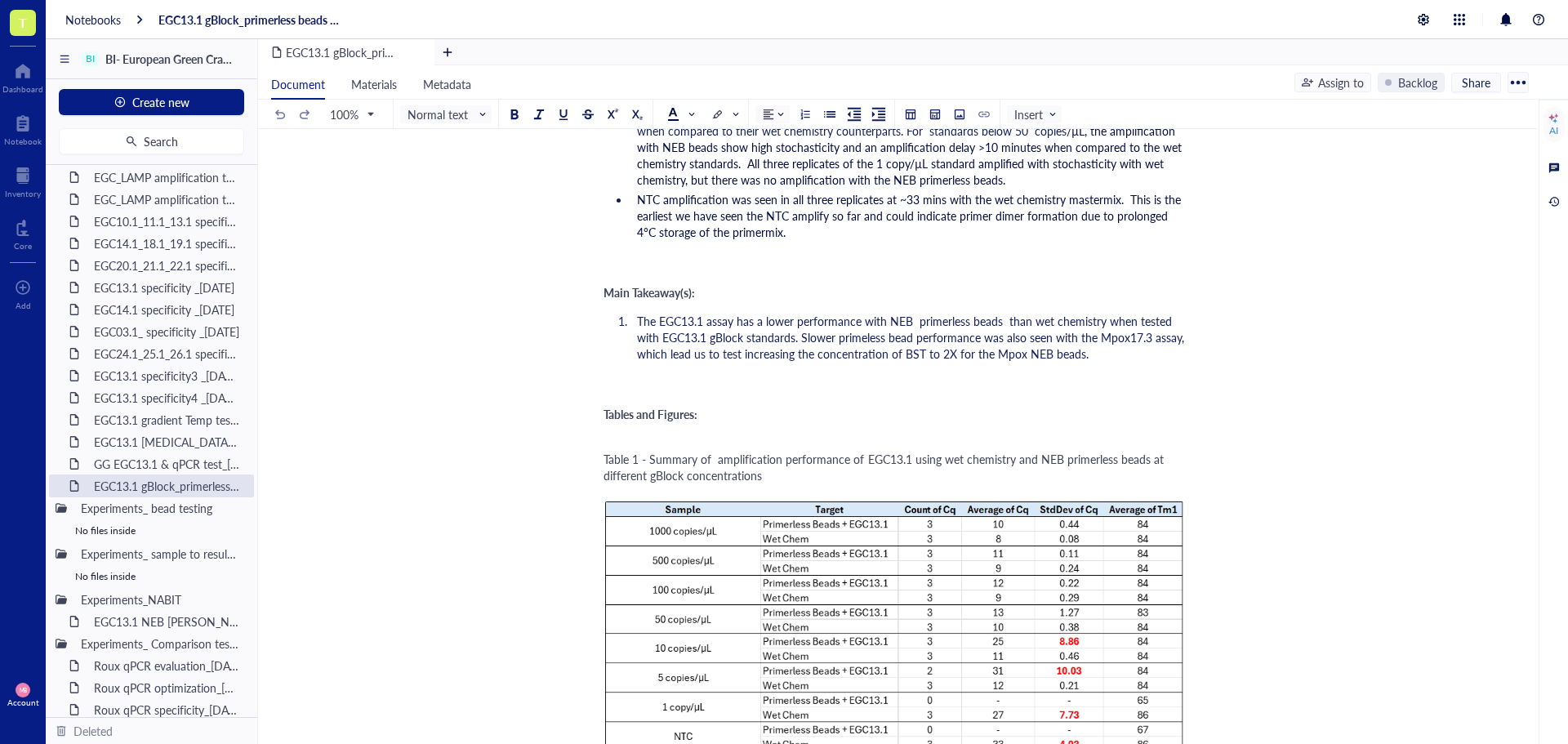
scroll to position [1357, 0]
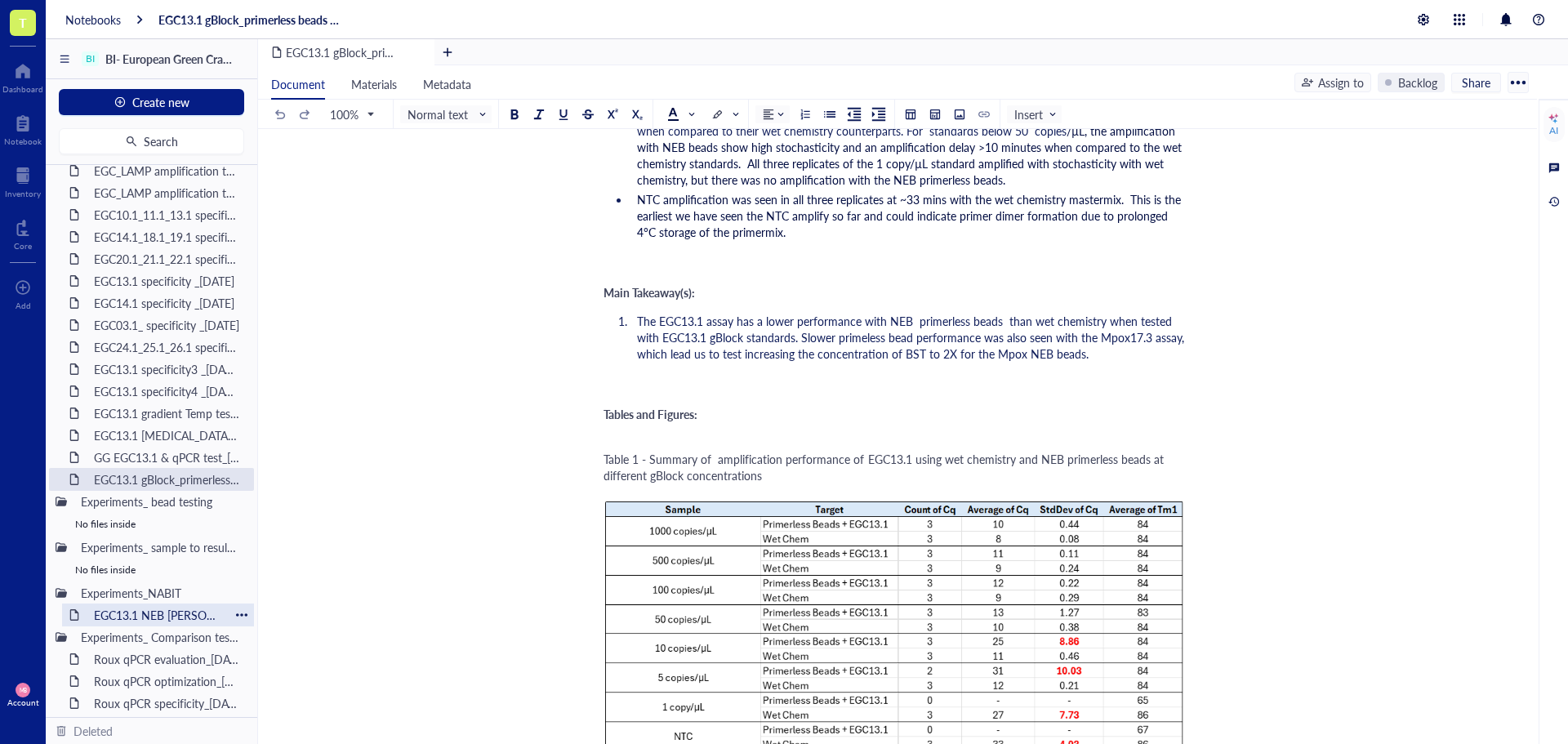
click at [125, 616] on div "EGC13.1 NEB [PERSON_NAME] cartridge test_[DATE]" at bounding box center [158, 615] width 143 height 23
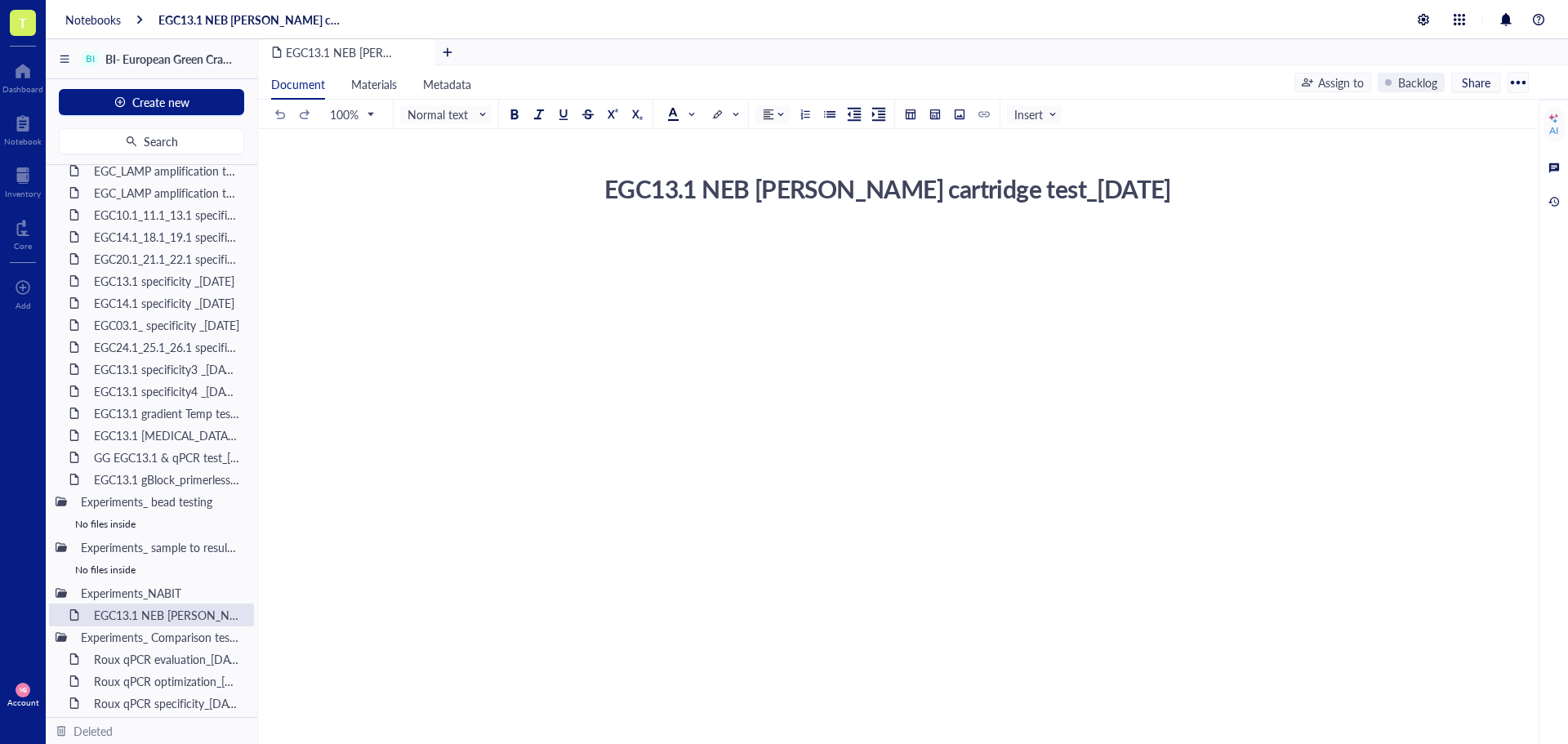
click at [725, 187] on div "EGC13.1 NEB [PERSON_NAME] cartridge test_[DATE]" at bounding box center [888, 188] width 581 height 41
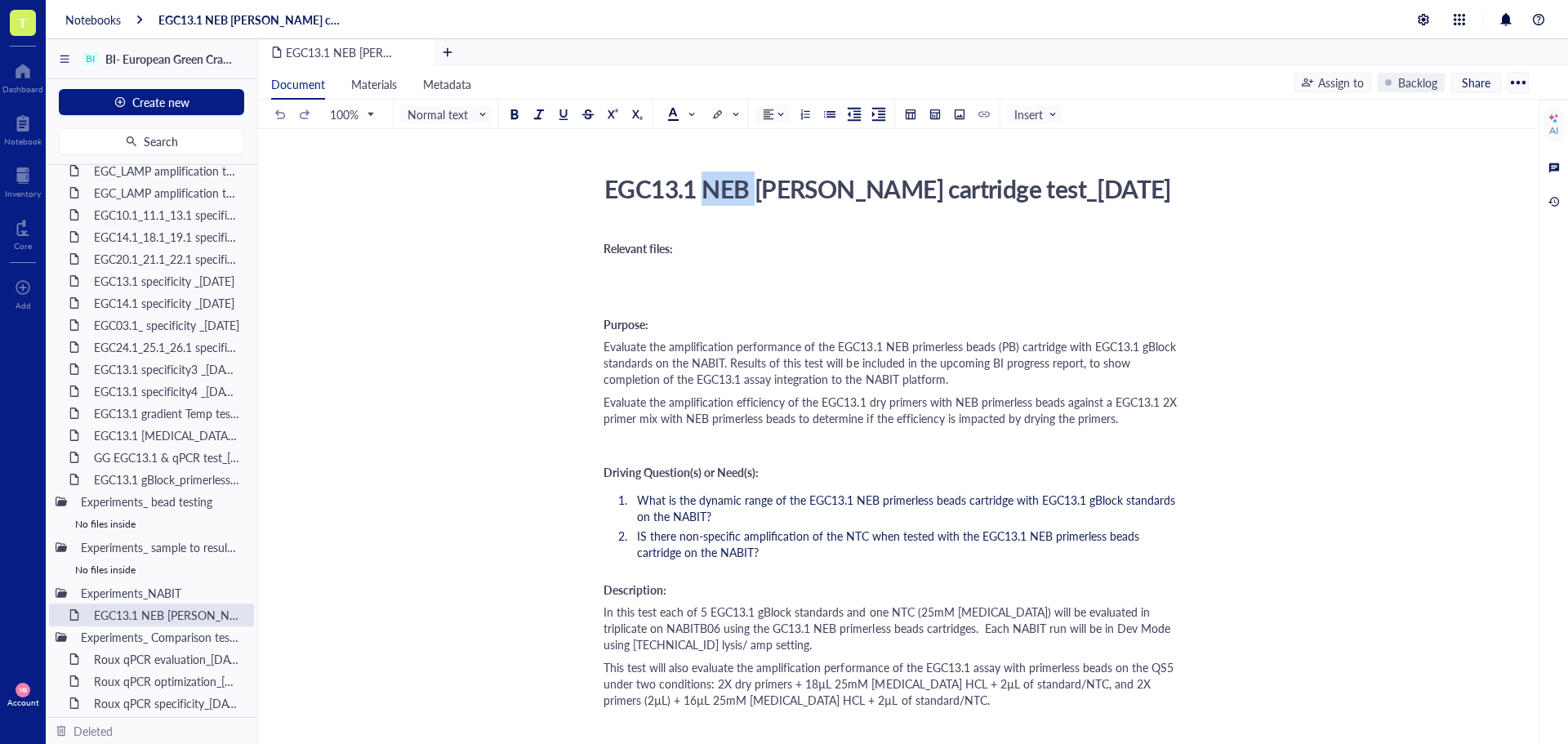
click at [725, 187] on div "EGC13.1 NEB [PERSON_NAME] cartridge test_[DATE]" at bounding box center [888, 188] width 581 height 41
click at [725, 187] on textarea "EGC13.1 NEB [PERSON_NAME] cartridge test_[DATE]" at bounding box center [888, 189] width 580 height 40
